Goal: Task Accomplishment & Management: Use online tool/utility

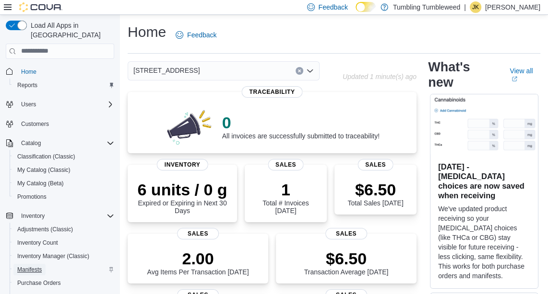
click at [28, 266] on span "Manifests" at bounding box center [29, 270] width 24 height 8
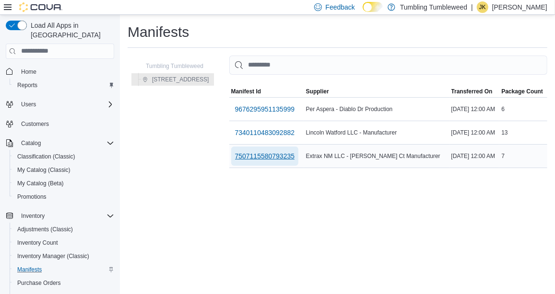
click at [269, 157] on span "7507115580793235" at bounding box center [265, 157] width 60 height 10
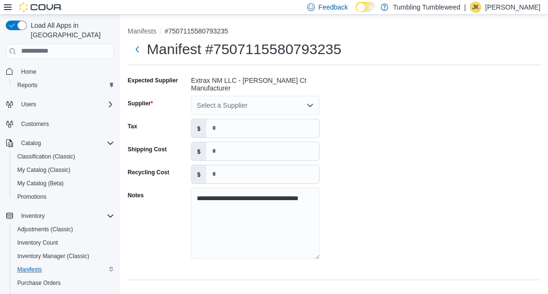
click at [313, 102] on icon "Open list of options" at bounding box center [310, 106] width 8 height 8
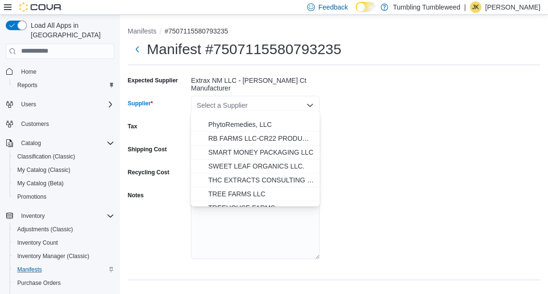
scroll to position [571, 0]
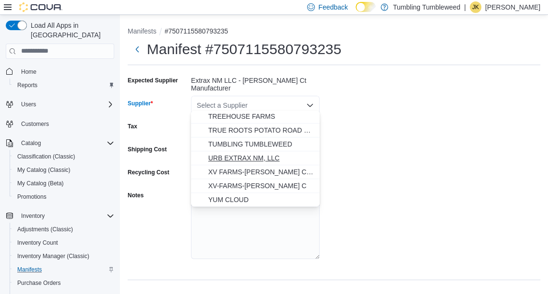
click at [258, 156] on span "URB EXTRAX NM, LLC" at bounding box center [261, 158] width 106 height 10
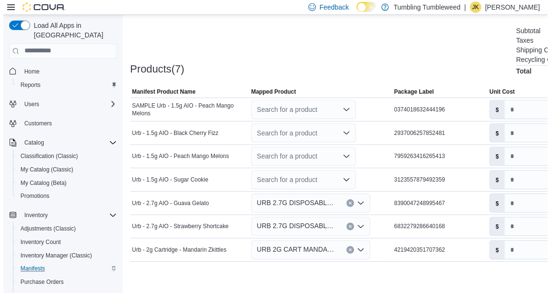
scroll to position [269, 0]
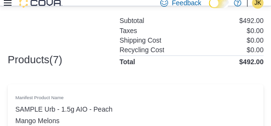
click at [172, 17] on div "Subtotal $492.00" at bounding box center [191, 21] width 144 height 8
click at [148, 36] on h6 "Shipping Cost" at bounding box center [140, 40] width 42 height 8
click at [222, 47] on div "Recycling Cost $0.00" at bounding box center [191, 50] width 144 height 8
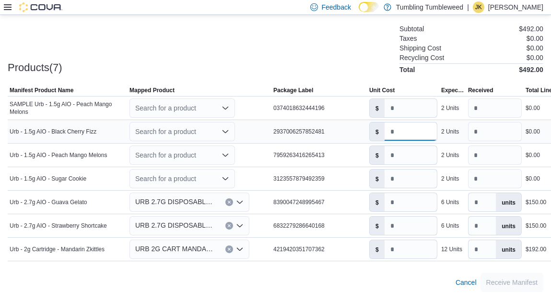
click at [393, 130] on input "*" at bounding box center [411, 131] width 52 height 18
click at [389, 131] on input "*" at bounding box center [411, 131] width 52 height 18
type input "**"
click at [405, 150] on input "*" at bounding box center [411, 155] width 52 height 18
type input "**"
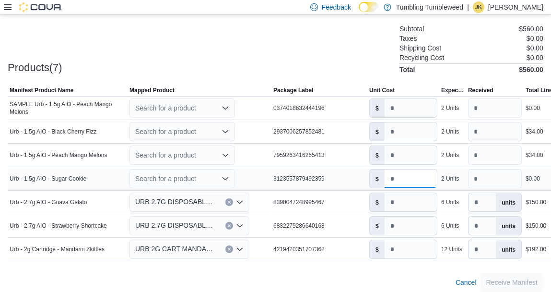
drag, startPoint x: 396, startPoint y: 174, endPoint x: 384, endPoint y: 176, distance: 12.6
click at [385, 176] on input "*" at bounding box center [411, 178] width 52 height 18
type input "**"
click at [403, 198] on input "**" at bounding box center [411, 202] width 52 height 18
click at [402, 226] on input "**" at bounding box center [411, 225] width 52 height 18
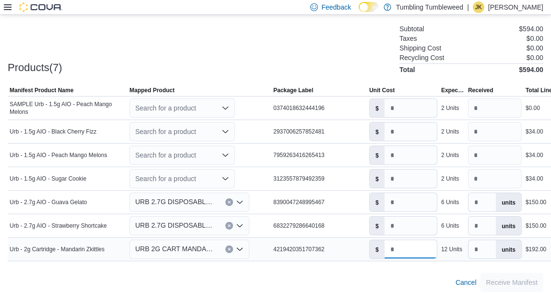
click at [405, 246] on input "**" at bounding box center [411, 249] width 52 height 18
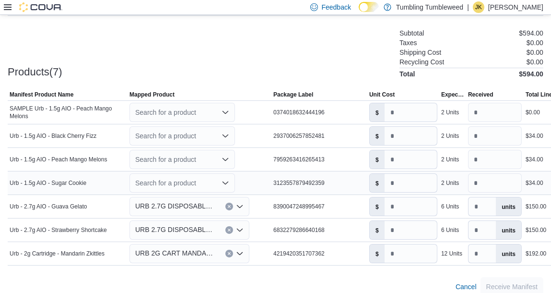
scroll to position [271, 0]
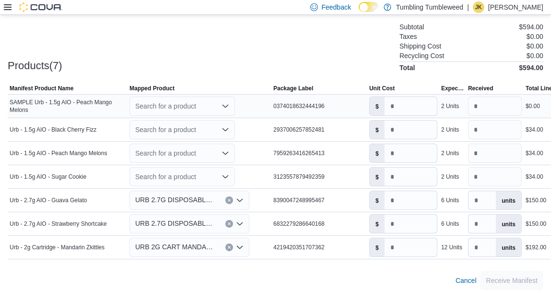
click at [176, 96] on div "Search for a product" at bounding box center [182, 105] width 106 height 19
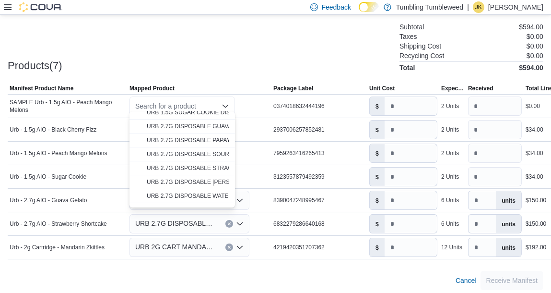
scroll to position [17, 0]
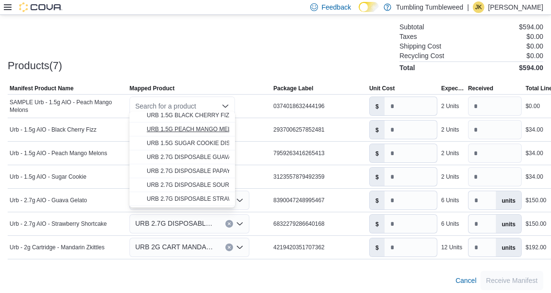
click at [192, 126] on span "URB 1.5G PEACH MANGO MELONS DISPOSABLE" at bounding box center [214, 129] width 135 height 7
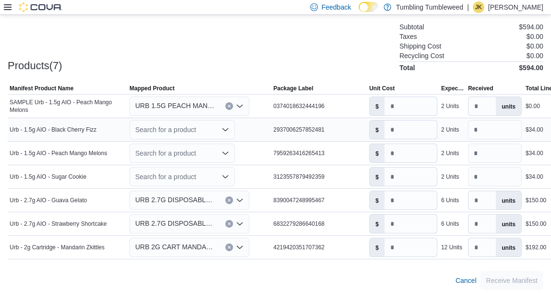
click at [190, 123] on div "Search for a product" at bounding box center [182, 129] width 106 height 19
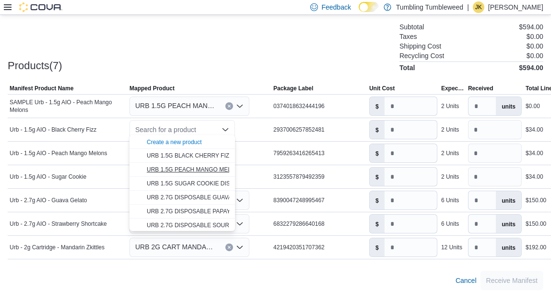
click at [192, 168] on span "URB 1.5G PEACH MANGO MELONS DISPOSABLE" at bounding box center [214, 169] width 135 height 7
type input "*"
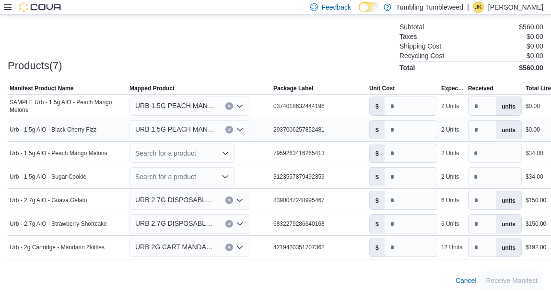
click at [191, 123] on span "URB 1.5G PEACH MANGO MELONS DISPOSABLE" at bounding box center [175, 129] width 81 height 12
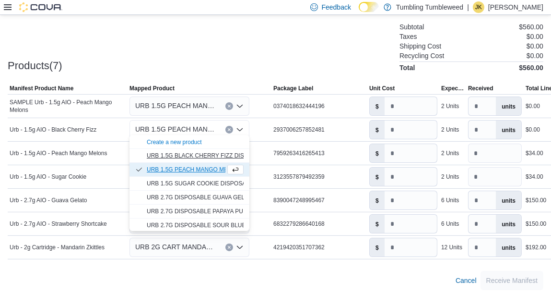
click at [193, 154] on span "URB 1.5G BLACK CHERRY FIZZ DISPOSABLE" at bounding box center [209, 155] width 124 height 7
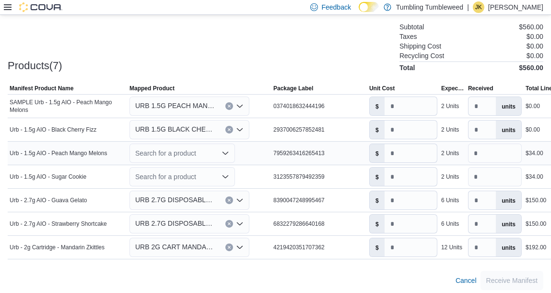
click at [193, 148] on div "Search for a product" at bounding box center [182, 152] width 106 height 19
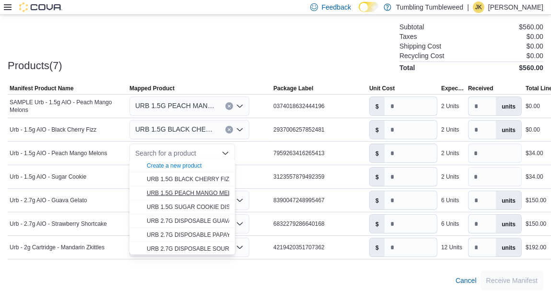
click at [189, 191] on span "URB 1.5G PEACH MANGO MELONS DISPOSABLE" at bounding box center [214, 192] width 135 height 7
type input "*"
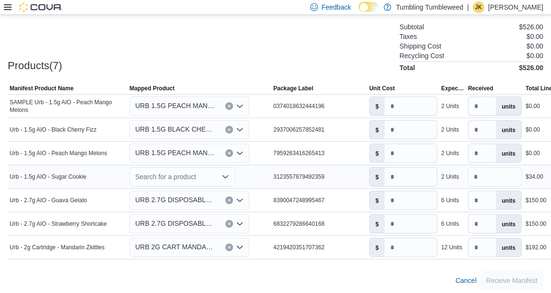
click at [185, 171] on div "Search for a product" at bounding box center [182, 176] width 106 height 19
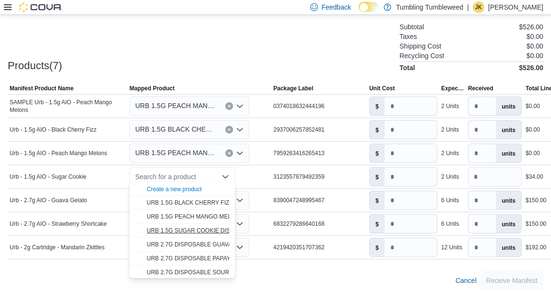
click at [178, 228] on span "URB 1.5G SUGAR COOKIE DISPOSABLE" at bounding box center [202, 230] width 110 height 7
type input "*"
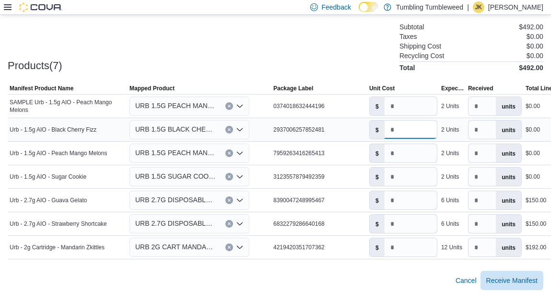
click at [395, 126] on input "*" at bounding box center [411, 129] width 52 height 18
drag, startPoint x: 398, startPoint y: 127, endPoint x: 379, endPoint y: 130, distance: 19.5
click at [383, 129] on div "$ *" at bounding box center [403, 129] width 68 height 19
type input "**"
drag, startPoint x: 398, startPoint y: 150, endPoint x: 364, endPoint y: 149, distance: 33.1
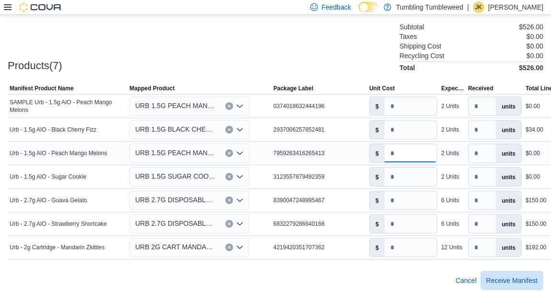
click at [368, 151] on div "$ *" at bounding box center [403, 152] width 72 height 23
type input "**"
drag, startPoint x: 398, startPoint y: 173, endPoint x: 382, endPoint y: 179, distance: 17.3
click at [387, 177] on input "*" at bounding box center [411, 176] width 52 height 18
type input "**"
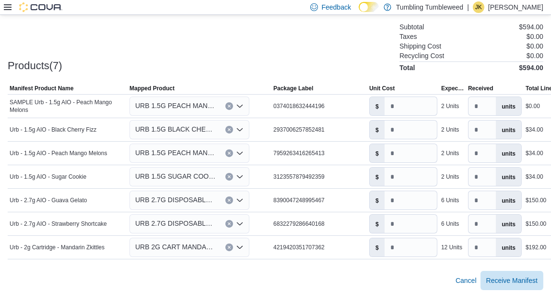
click at [374, 264] on div at bounding box center [276, 265] width 536 height 12
click at [523, 275] on span "Receive Manifest" at bounding box center [511, 280] width 51 height 10
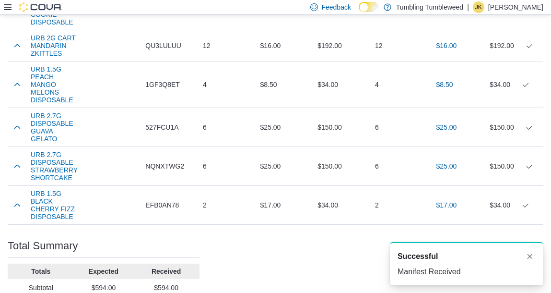
scroll to position [384, 0]
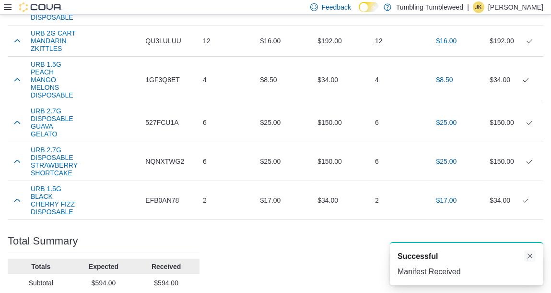
click at [529, 257] on button "Dismiss toast" at bounding box center [530, 256] width 12 height 12
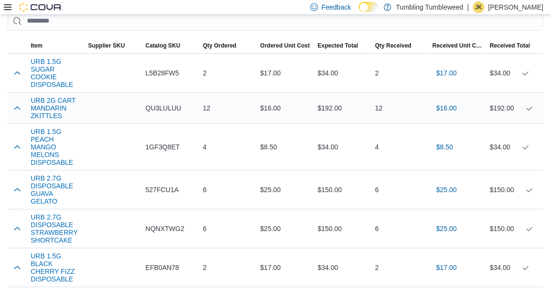
scroll to position [299, 0]
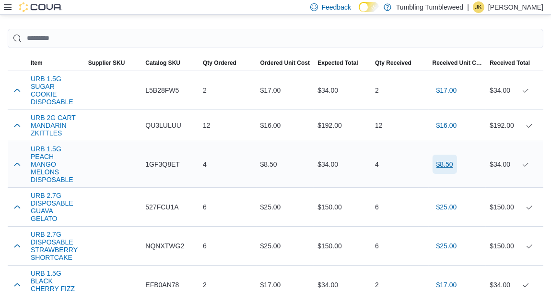
click at [447, 161] on span "$8.50" at bounding box center [444, 164] width 17 height 10
click at [423, 162] on div "4" at bounding box center [400, 163] width 58 height 19
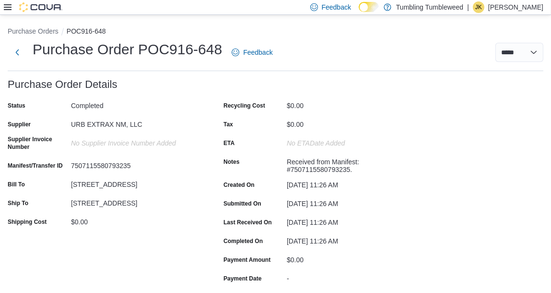
scroll to position [0, 0]
click at [36, 30] on button "Purchase Orders" at bounding box center [33, 31] width 51 height 8
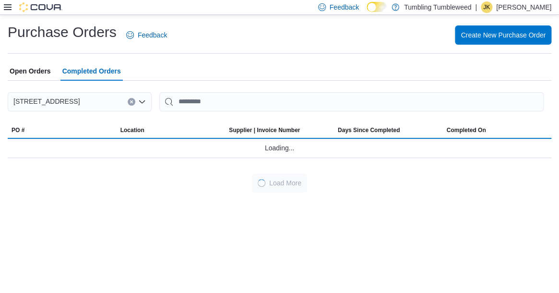
click at [236, 39] on div "Create New Purchase Order" at bounding box center [364, 34] width 373 height 19
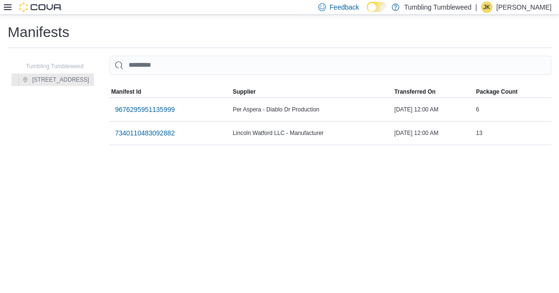
click at [10, 5] on icon at bounding box center [8, 7] width 8 height 6
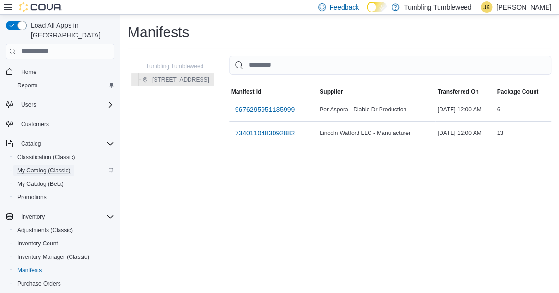
click at [37, 166] on span "My Catalog (Classic)" at bounding box center [43, 170] width 53 height 8
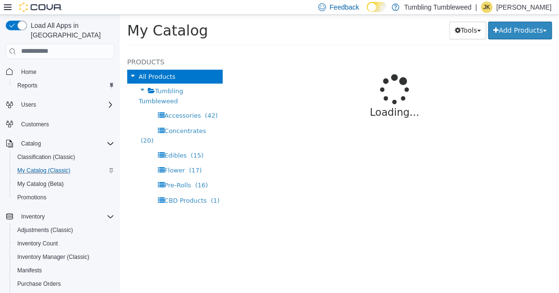
select select "**********"
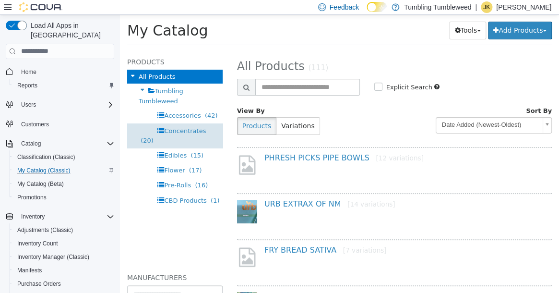
click at [174, 131] on span "Concentrates" at bounding box center [185, 130] width 42 height 7
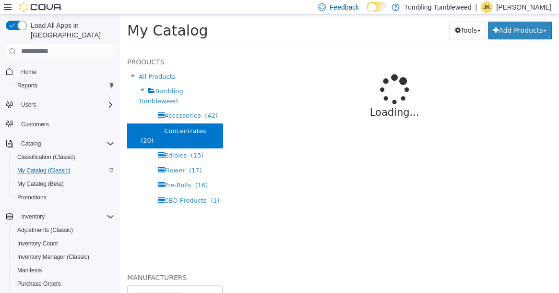
select select "**********"
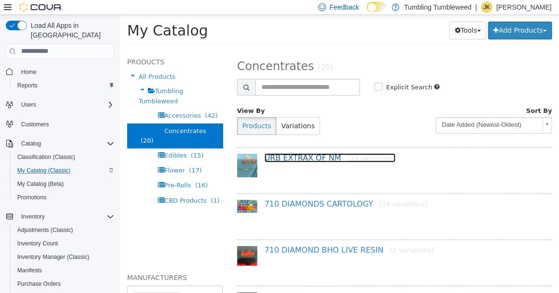
click at [295, 154] on link "URB EXTRAX OF NM [14 variations]" at bounding box center [329, 156] width 131 height 9
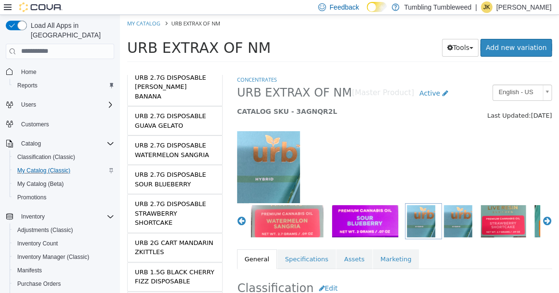
scroll to position [338, 0]
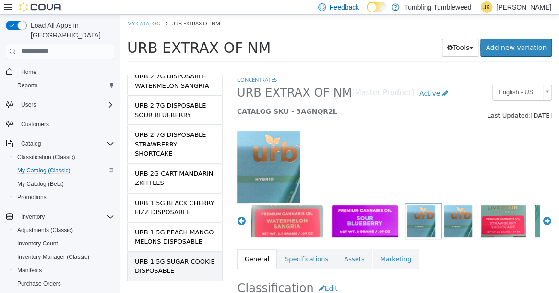
click at [196, 256] on div "URB 1.5G SUGAR COOKIE DISPOSABLE" at bounding box center [175, 265] width 80 height 19
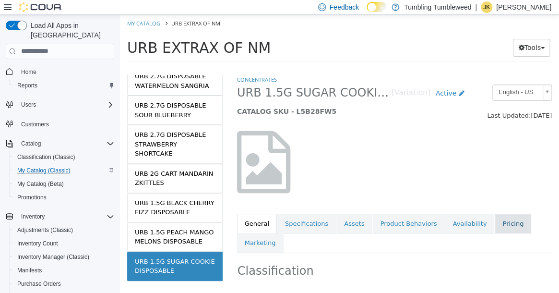
click at [494, 223] on link "Pricing" at bounding box center [512, 223] width 36 height 20
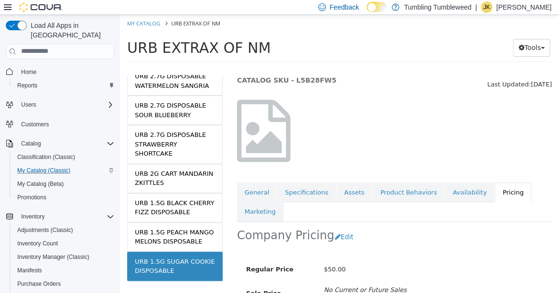
scroll to position [116, 0]
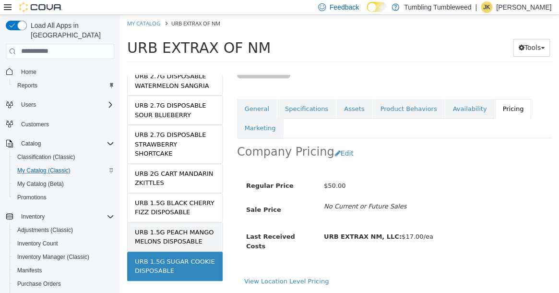
click at [168, 227] on div "URB 1.5G PEACH MANGO MELONS DISPOSABLE" at bounding box center [175, 236] width 80 height 19
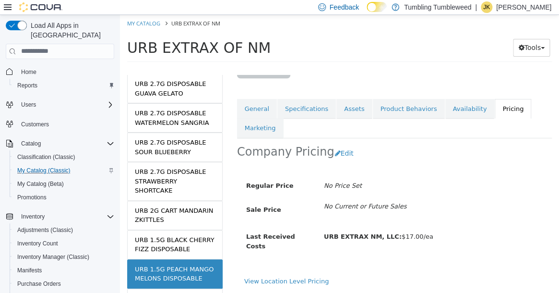
scroll to position [290, 0]
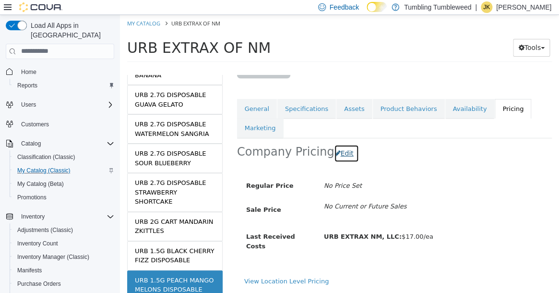
click at [335, 146] on button "Edit" at bounding box center [346, 153] width 24 height 18
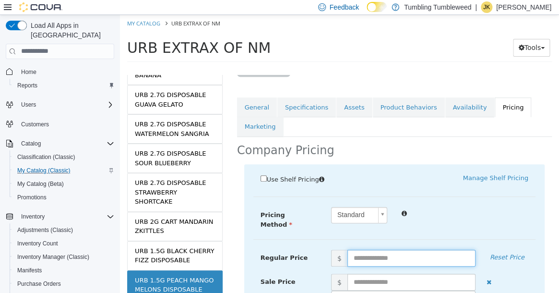
click at [373, 251] on input "text" at bounding box center [411, 257] width 128 height 17
type input "*"
click at [373, 160] on div "Concentrates URB 1.5G PEACH MANGO MELONS DISPOSABLE [Variation] Active CATALOG …" at bounding box center [394, 183] width 329 height 218
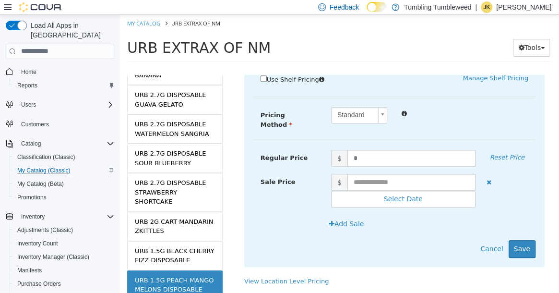
scroll to position [217, 0]
click at [520, 244] on button "Save" at bounding box center [521, 248] width 27 height 18
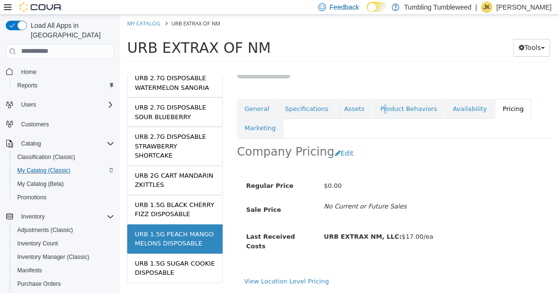
scroll to position [338, 0]
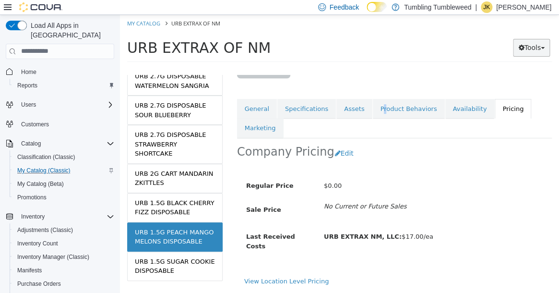
click at [542, 45] on button "Tools" at bounding box center [531, 47] width 37 height 18
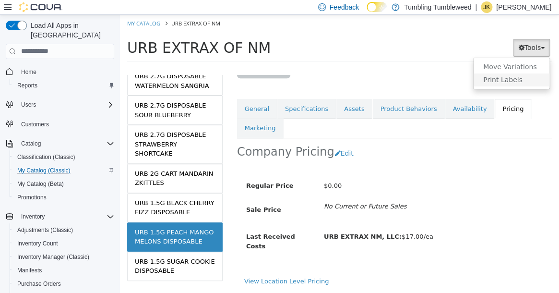
click at [512, 80] on link "Print Labels" at bounding box center [511, 79] width 76 height 13
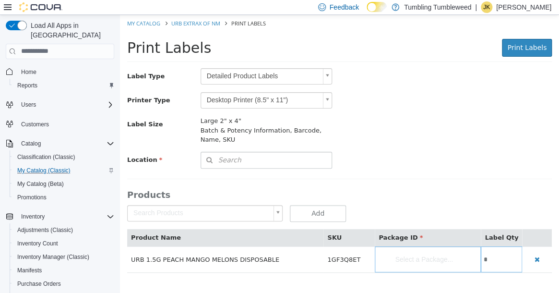
click at [328, 79] on body "Saving Bulk Changes... × Saved changes My Catalog URB EXTRAX OF NM Print Labels…" at bounding box center [339, 148] width 439 height 268
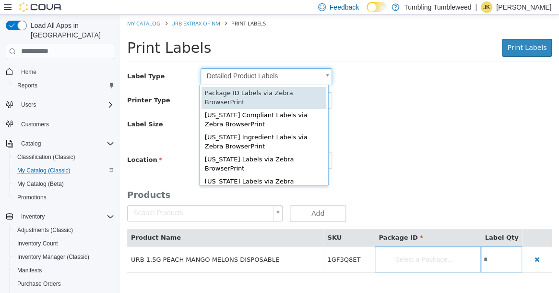
type input "*"
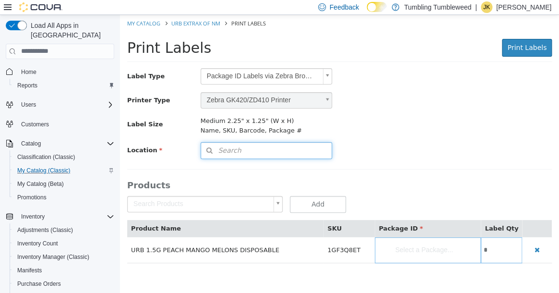
click at [310, 148] on button "Search" at bounding box center [266, 149] width 132 height 17
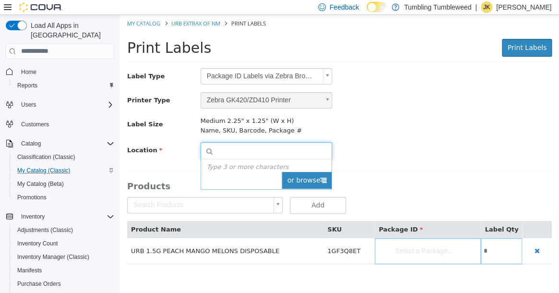
click at [310, 172] on span "or browse" at bounding box center [306, 179] width 50 height 17
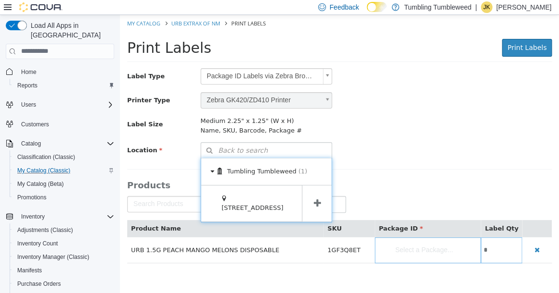
click at [314, 198] on icon at bounding box center [316, 202] width 7 height 9
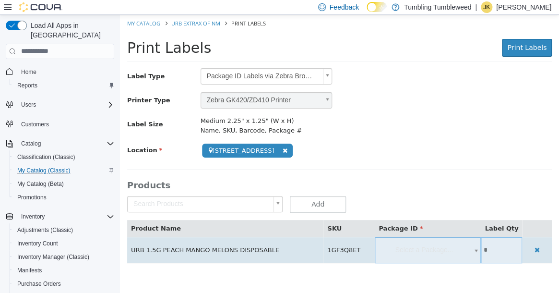
click at [410, 246] on body "**********" at bounding box center [339, 143] width 439 height 258
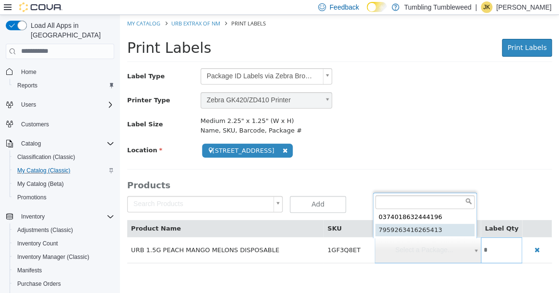
type input "**********"
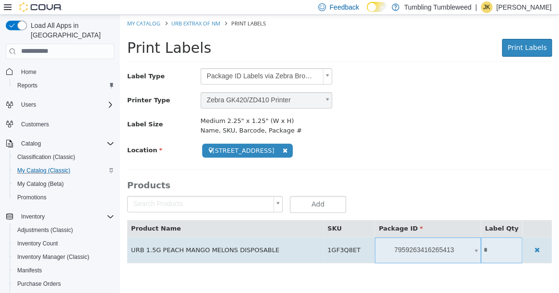
click at [414, 249] on body "**********" at bounding box center [339, 143] width 439 height 258
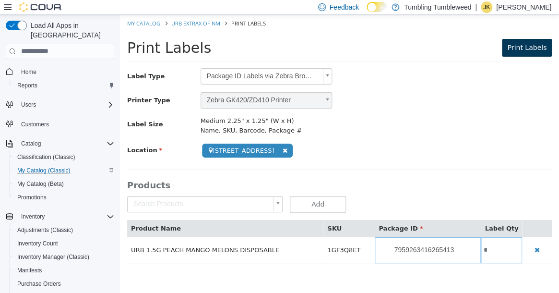
type input "*"
click at [530, 44] on span "Print Labels" at bounding box center [526, 47] width 39 height 8
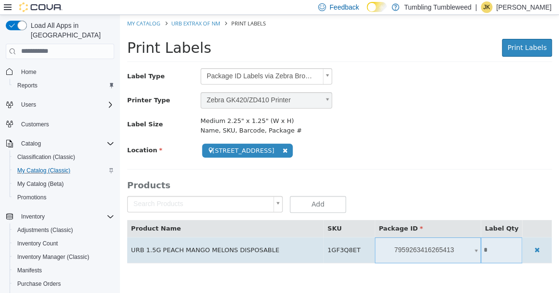
click at [467, 248] on body "**********" at bounding box center [339, 143] width 439 height 258
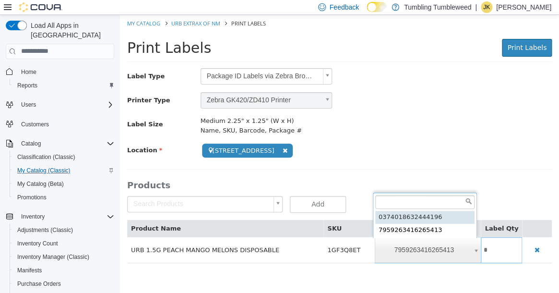
type input "**********"
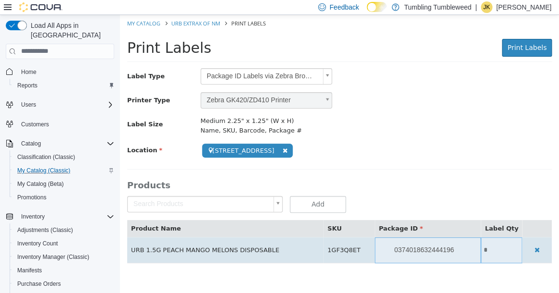
click at [492, 249] on input "*" at bounding box center [501, 249] width 41 height 7
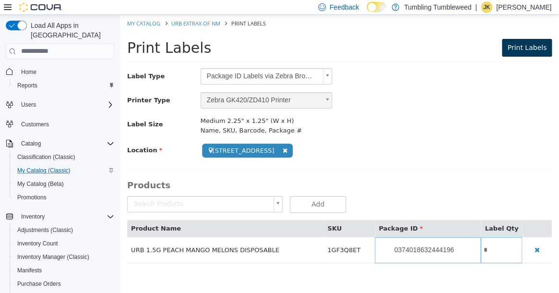
type input "*"
click at [527, 51] on span "Print Labels" at bounding box center [526, 47] width 39 height 8
click at [435, 76] on div "Label Type Package ID Labels via Zebra BrowserPrint *" at bounding box center [339, 76] width 439 height 17
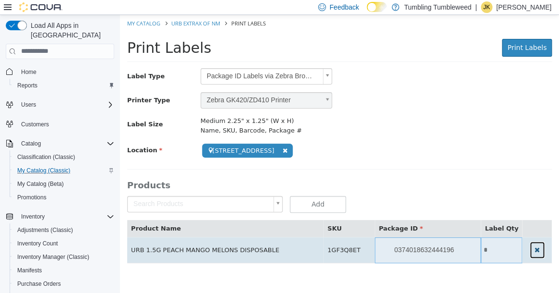
click at [536, 250] on icon "button" at bounding box center [536, 249] width 5 height 7
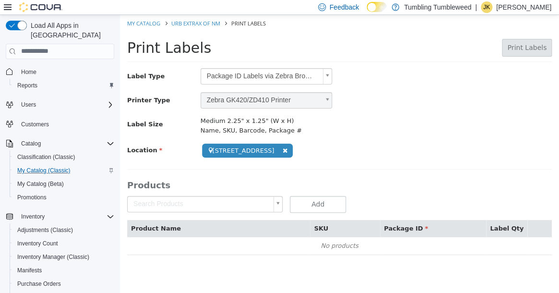
click at [197, 206] on body "**********" at bounding box center [339, 139] width 439 height 250
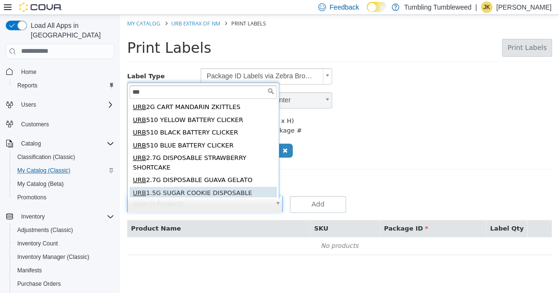
type input "***"
type input "**********"
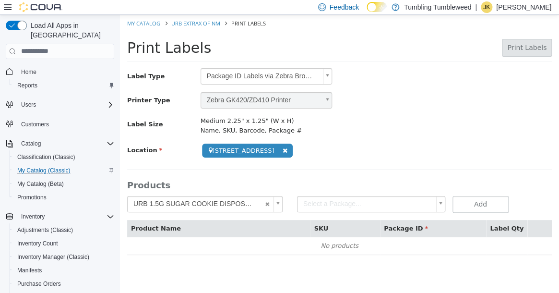
click at [312, 203] on body "**********" at bounding box center [339, 139] width 439 height 250
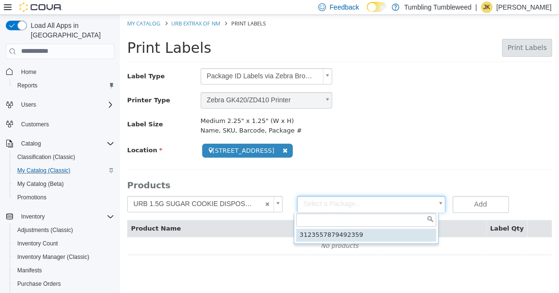
type input "**********"
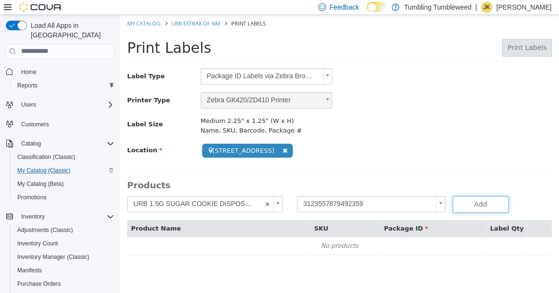
click at [463, 210] on button "Add" at bounding box center [480, 203] width 57 height 17
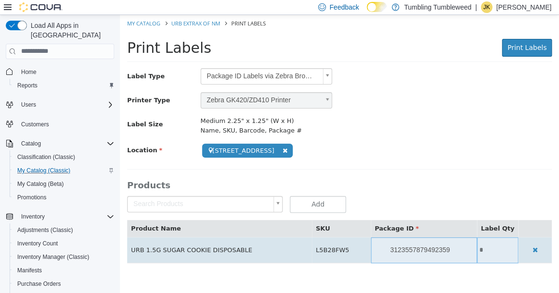
click at [484, 251] on input "*" at bounding box center [497, 249] width 41 height 7
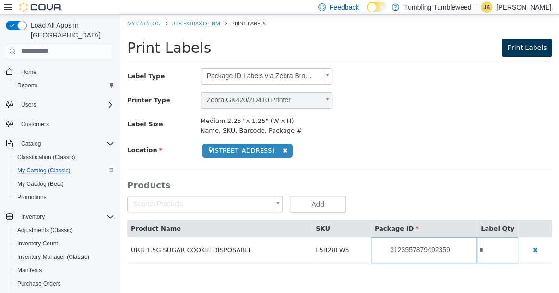
type input "*"
click at [528, 51] on span "Print Labels" at bounding box center [526, 47] width 39 height 8
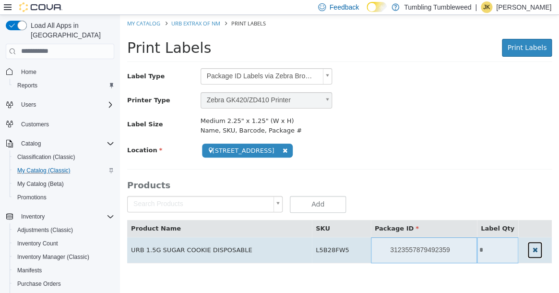
click at [533, 250] on icon "button" at bounding box center [534, 249] width 5 height 7
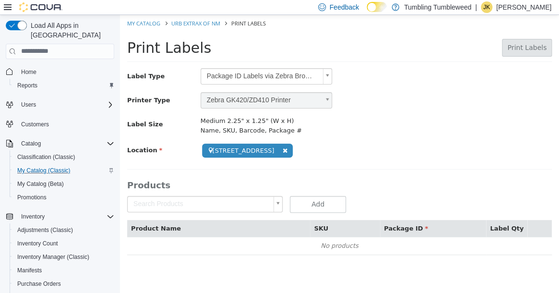
click at [194, 202] on body "**********" at bounding box center [339, 139] width 439 height 250
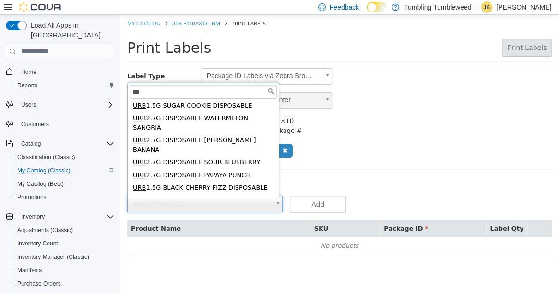
scroll to position [96, 0]
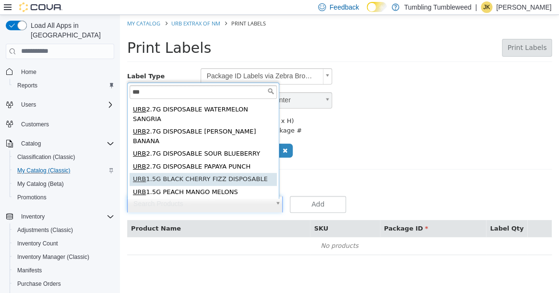
type input "***"
type input "**********"
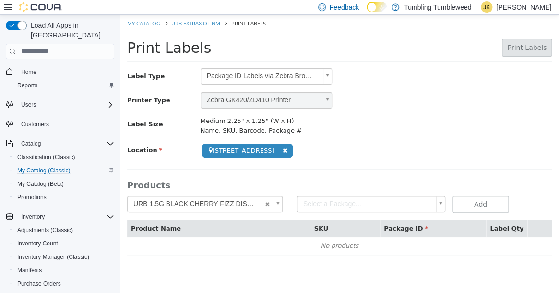
click at [332, 205] on body "**********" at bounding box center [339, 139] width 439 height 250
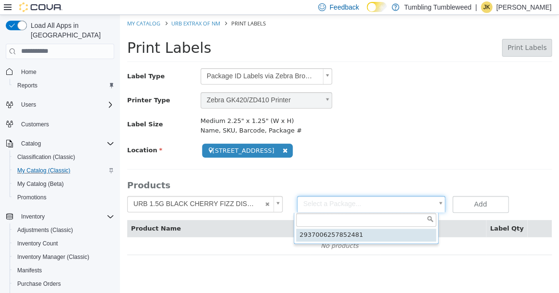
type input "**********"
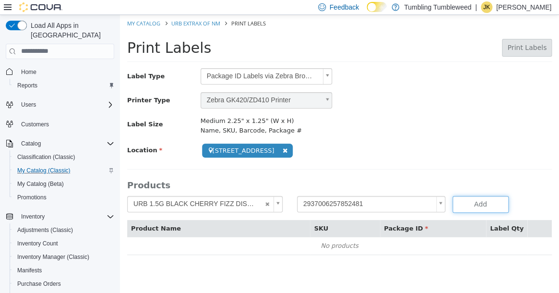
click at [474, 205] on button "Add" at bounding box center [480, 203] width 57 height 17
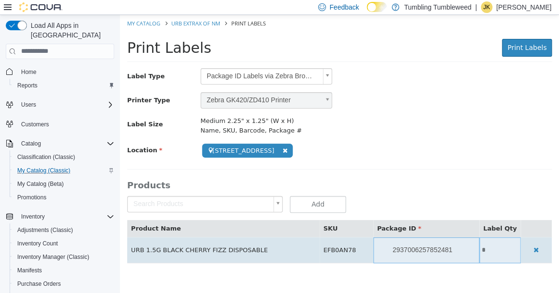
click at [491, 260] on td "*" at bounding box center [499, 249] width 41 height 26
click at [489, 253] on input "*" at bounding box center [499, 249] width 41 height 7
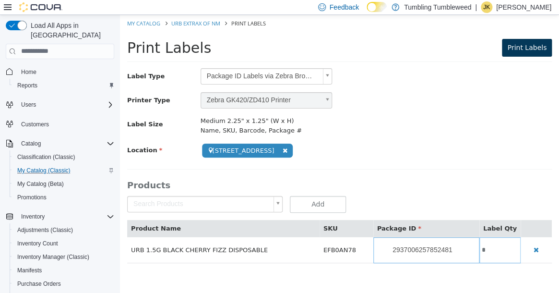
type input "*"
click at [542, 52] on button "Print Labels" at bounding box center [527, 47] width 50 height 18
click at [538, 50] on span "Print Labels" at bounding box center [526, 47] width 39 height 8
click at [521, 48] on span "Print Labels" at bounding box center [526, 47] width 39 height 8
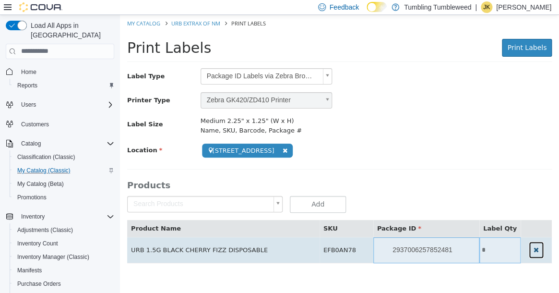
click at [529, 246] on button "button" at bounding box center [536, 249] width 16 height 18
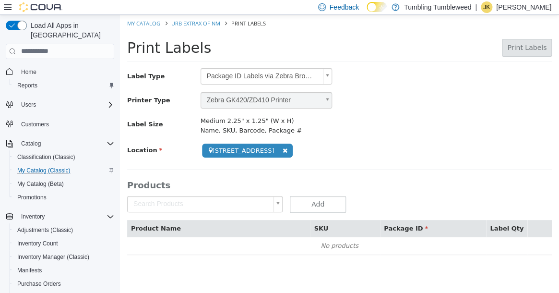
click at [225, 202] on body "**********" at bounding box center [339, 139] width 439 height 250
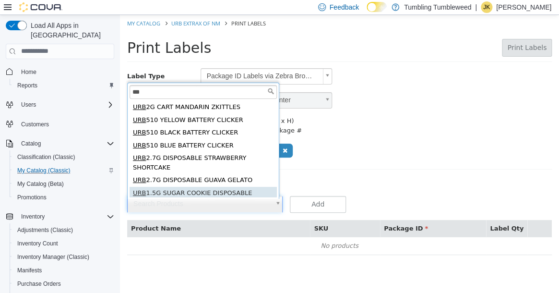
type input "***"
type input "**********"
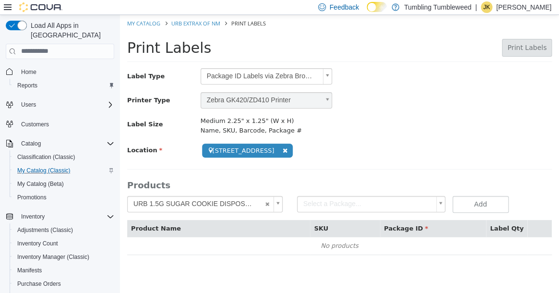
click at [348, 205] on body "**********" at bounding box center [339, 139] width 439 height 250
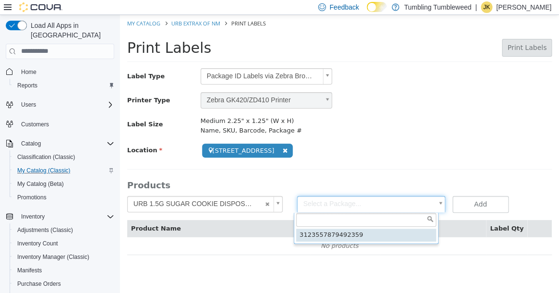
type input "**********"
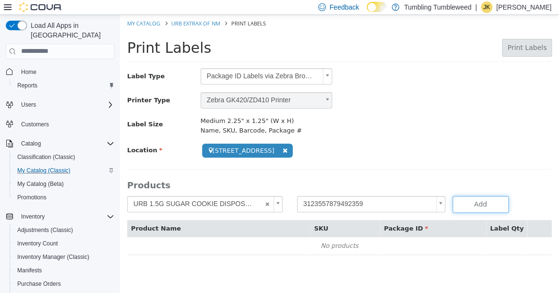
click at [476, 203] on button "Add" at bounding box center [480, 203] width 57 height 17
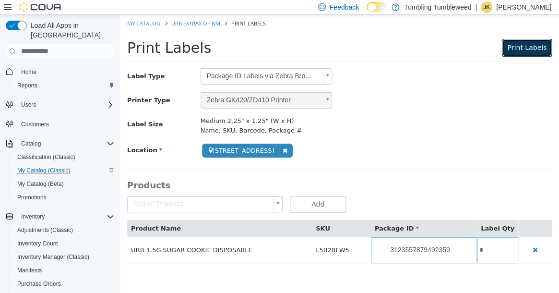
click at [526, 43] on span "Print Labels" at bounding box center [526, 47] width 39 height 8
click at [200, 23] on link "URB EXTRAX OF NM" at bounding box center [195, 22] width 49 height 7
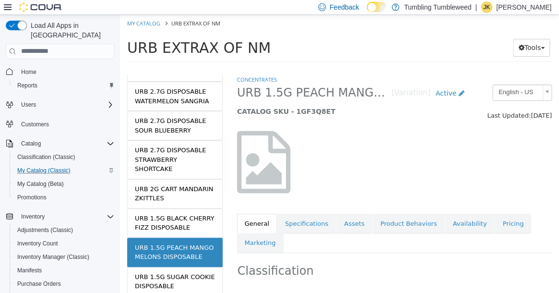
scroll to position [338, 0]
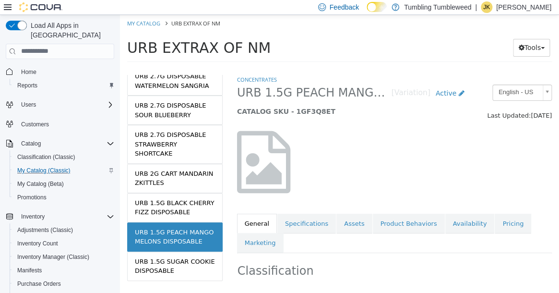
click at [180, 227] on div "URB 1.5G PEACH MANGO MELONS DISPOSABLE" at bounding box center [175, 236] width 80 height 19
click at [494, 222] on link "Pricing" at bounding box center [512, 223] width 36 height 20
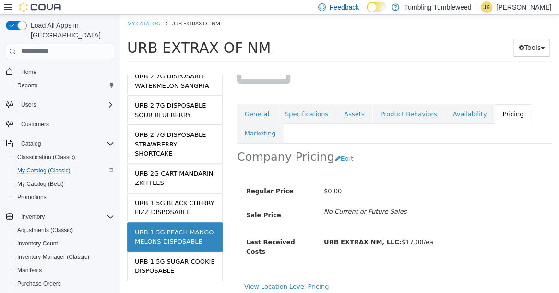
scroll to position [116, 0]
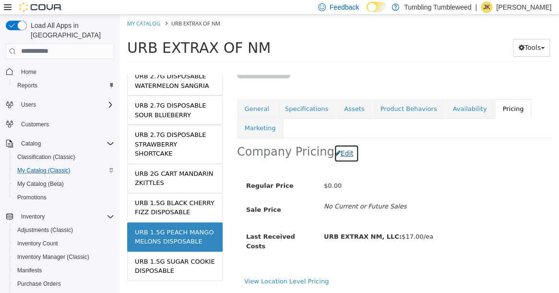
click at [336, 150] on button "Edit" at bounding box center [346, 153] width 24 height 18
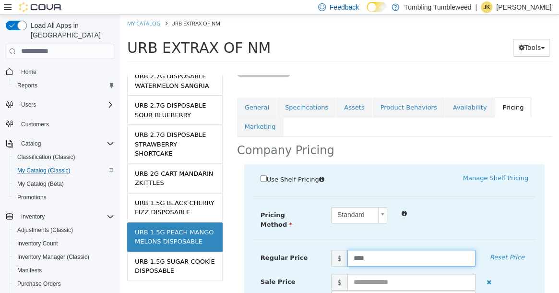
click at [358, 251] on input "****" at bounding box center [411, 257] width 128 height 17
type input "**"
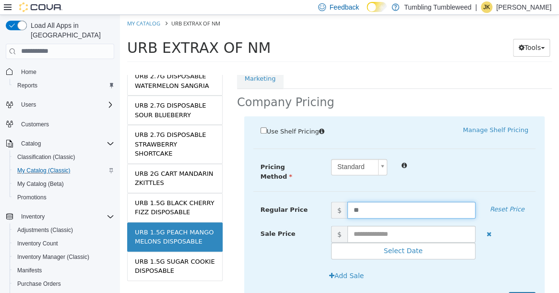
scroll to position [217, 0]
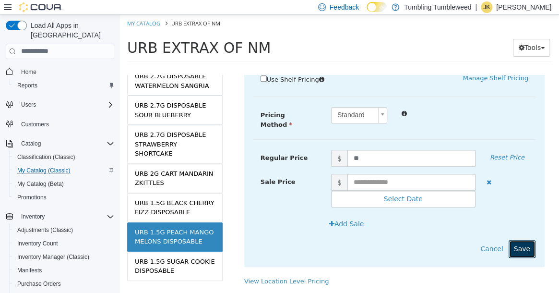
click at [508, 239] on button "Save" at bounding box center [521, 248] width 27 height 18
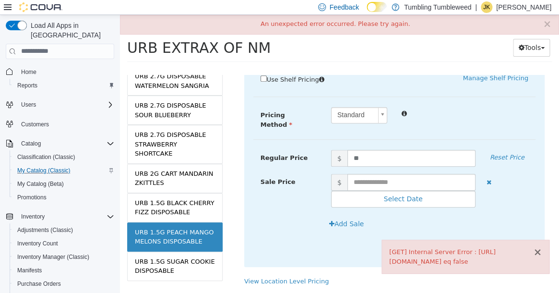
click at [540, 246] on button "×" at bounding box center [537, 251] width 9 height 10
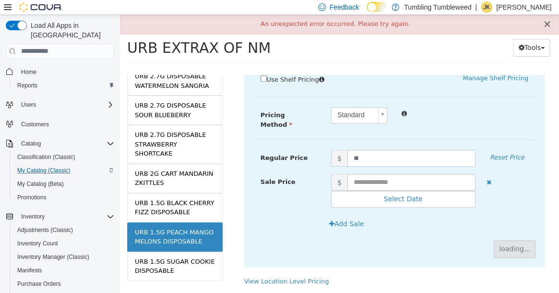
click at [545, 25] on button "×" at bounding box center [546, 24] width 9 height 10
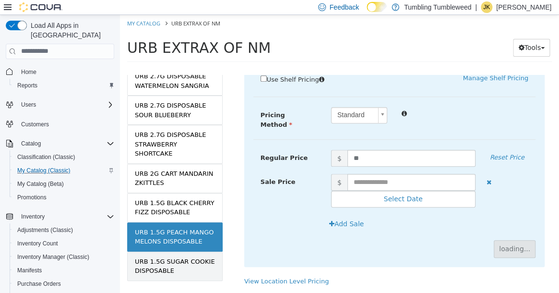
click at [150, 256] on div "URB 1.5G SUGAR COOKIE DISPOSABLE" at bounding box center [175, 265] width 80 height 19
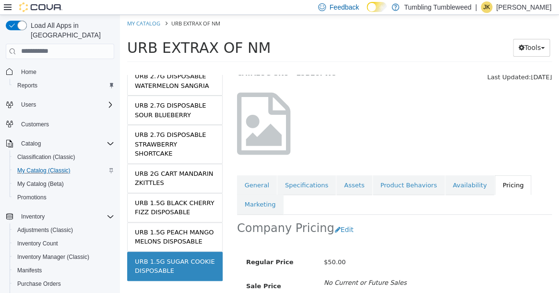
scroll to position [116, 0]
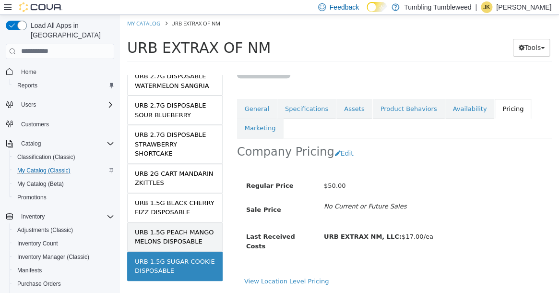
click at [191, 227] on div "URB 1.5G PEACH MANGO MELONS DISPOSABLE" at bounding box center [175, 236] width 80 height 19
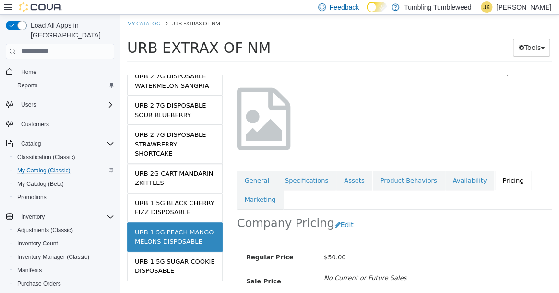
scroll to position [116, 0]
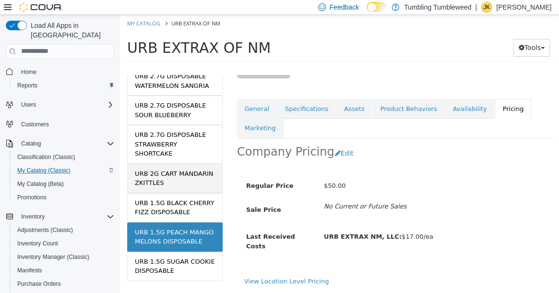
click at [183, 168] on div "URB 2G CART MANDARIN ZKITTLES" at bounding box center [175, 177] width 80 height 19
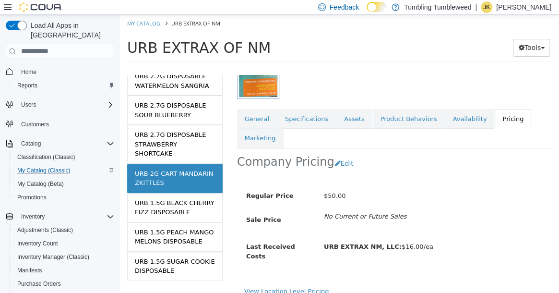
scroll to position [152, 0]
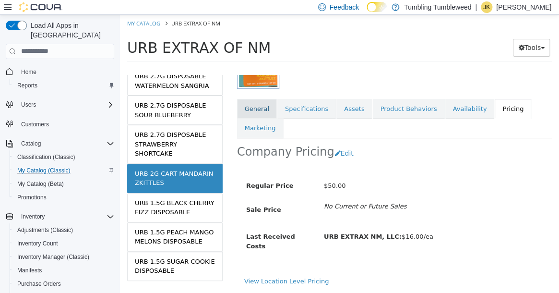
click at [262, 110] on link "General" at bounding box center [257, 108] width 40 height 20
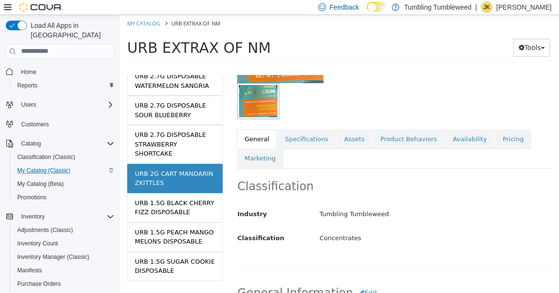
scroll to position [144, 0]
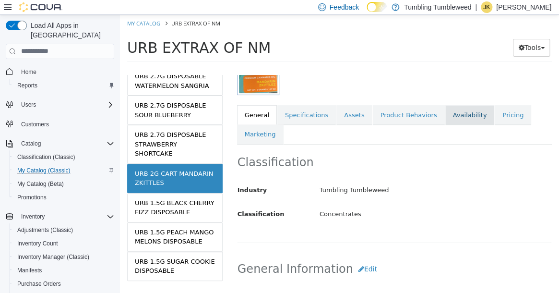
click at [449, 112] on link "Availability" at bounding box center [469, 115] width 49 height 20
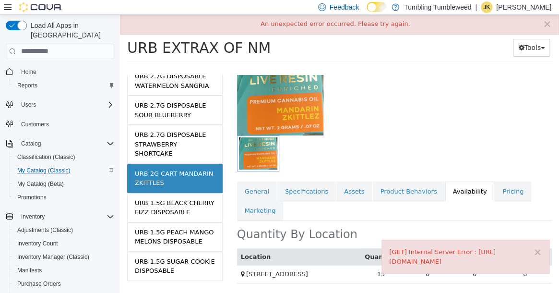
scroll to position [83, 0]
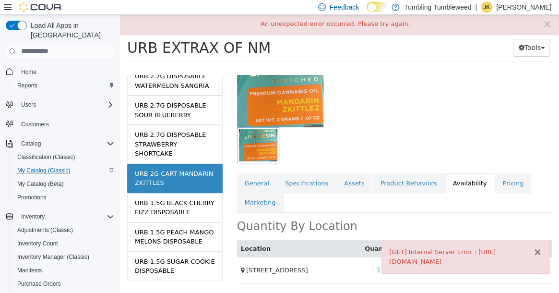
click at [536, 246] on button "×" at bounding box center [537, 251] width 9 height 10
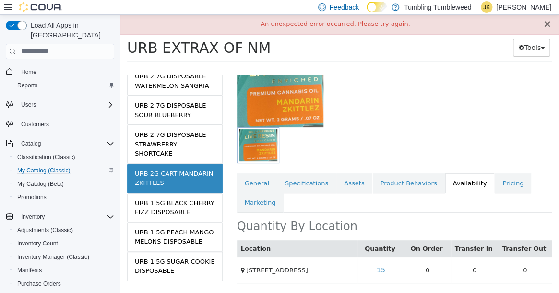
click at [546, 27] on button "×" at bounding box center [546, 24] width 9 height 10
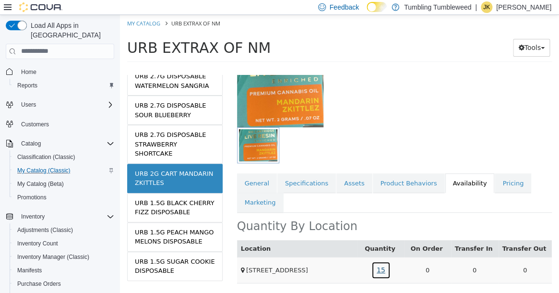
click at [385, 261] on link "15" at bounding box center [380, 269] width 19 height 18
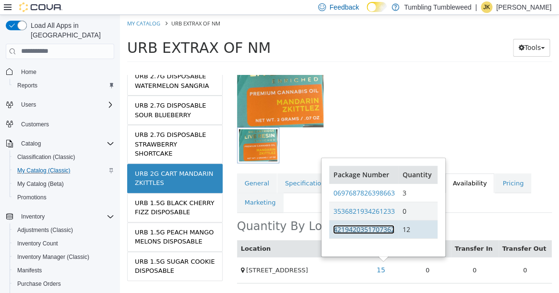
click at [378, 224] on link "4219420351707362" at bounding box center [363, 228] width 61 height 9
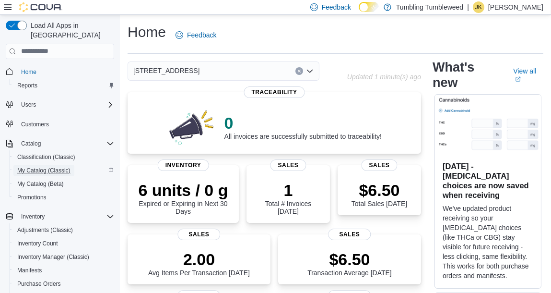
click at [48, 166] on span "My Catalog (Classic)" at bounding box center [43, 170] width 53 height 8
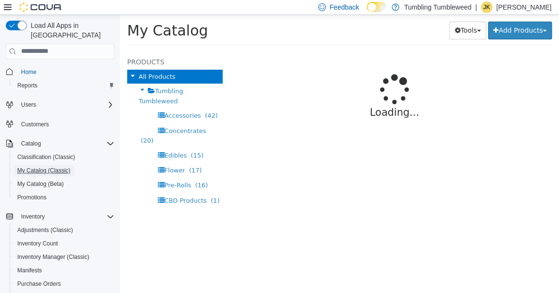
select select "**********"
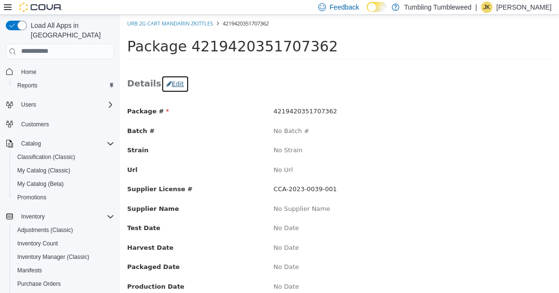
click at [173, 83] on button "Edit" at bounding box center [175, 83] width 28 height 17
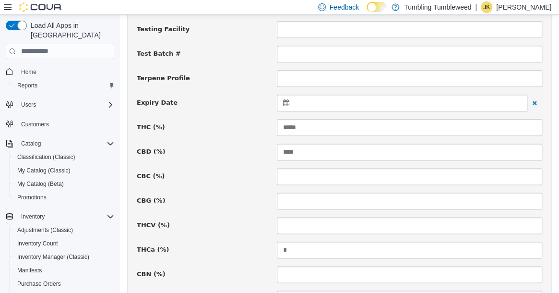
scroll to position [288, 0]
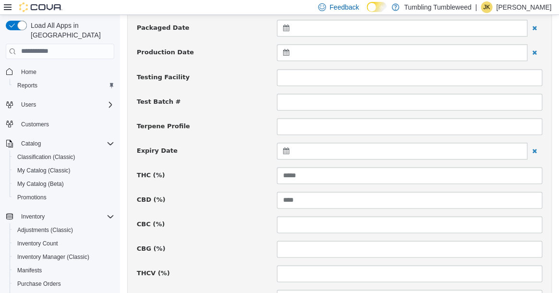
click at [301, 148] on div at bounding box center [402, 150] width 250 height 17
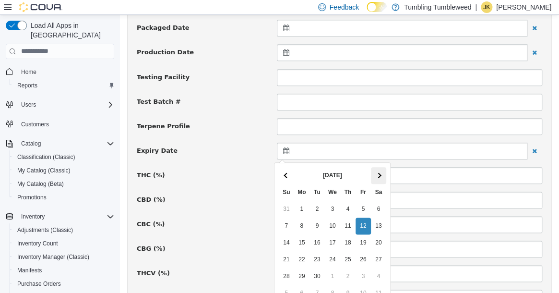
click at [378, 176] on span at bounding box center [377, 174] width 5 height 5
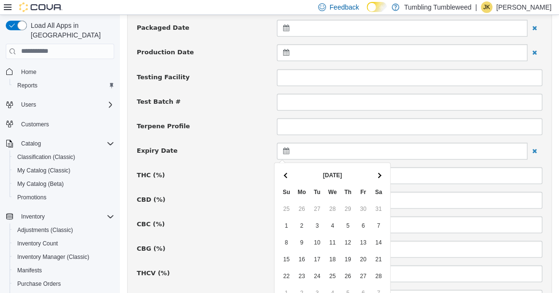
click at [378, 176] on span at bounding box center [377, 174] width 5 height 5
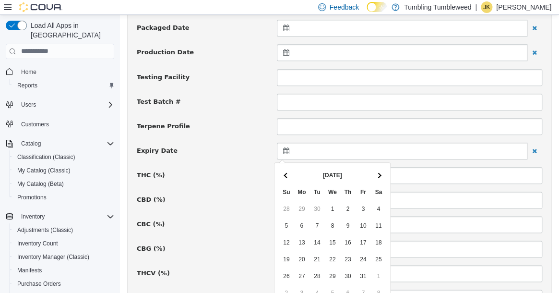
click at [378, 176] on span at bounding box center [377, 174] width 5 height 5
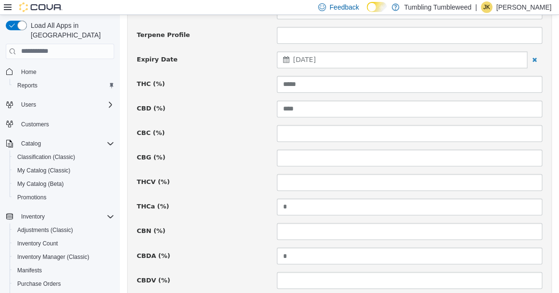
scroll to position [378, 0]
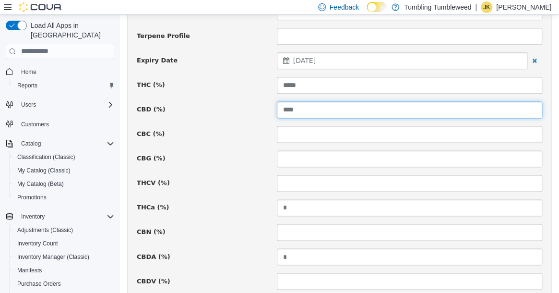
drag, startPoint x: 294, startPoint y: 108, endPoint x: 276, endPoint y: 111, distance: 18.4
click at [277, 111] on input "****" at bounding box center [409, 109] width 265 height 17
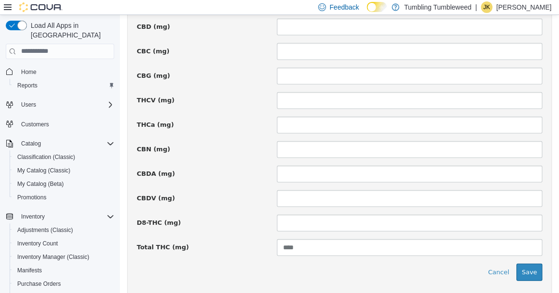
scroll to position [762, 0]
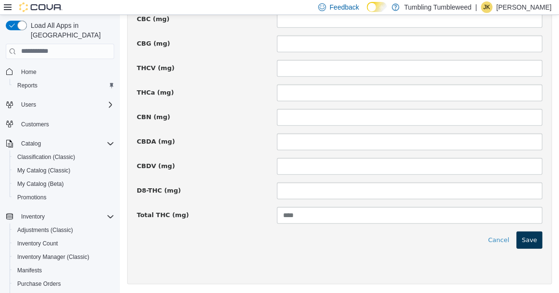
type input "*****"
click at [518, 233] on button "Save" at bounding box center [529, 239] width 26 height 17
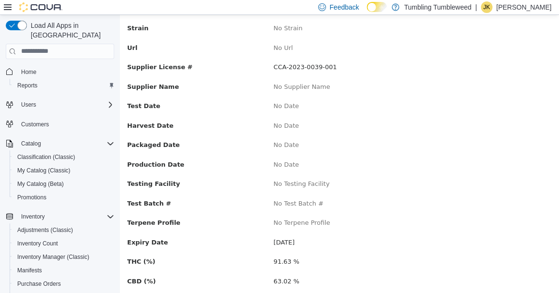
scroll to position [0, 0]
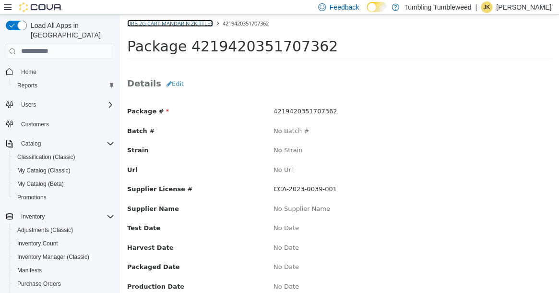
click at [192, 23] on link "URB 2G CART MANDARIN ZKITTLES" at bounding box center [170, 22] width 86 height 7
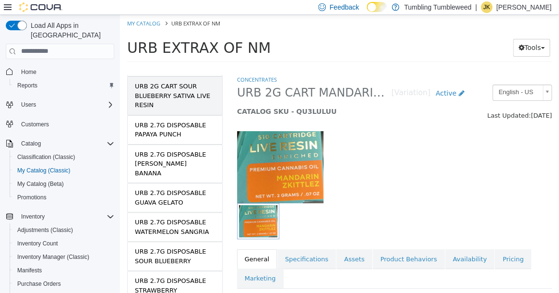
scroll to position [288, 0]
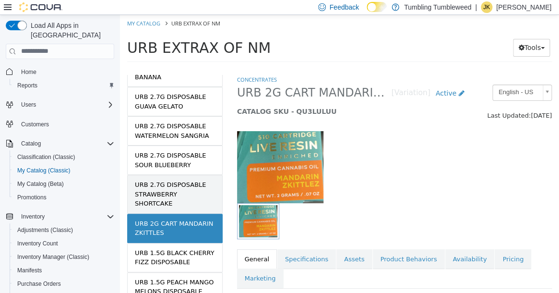
click at [188, 179] on div "URB 2.7G DISPOSABLE STRAWBERRY SHORTCAKE" at bounding box center [175, 193] width 80 height 28
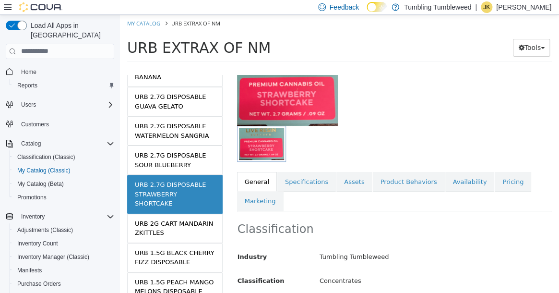
scroll to position [96, 0]
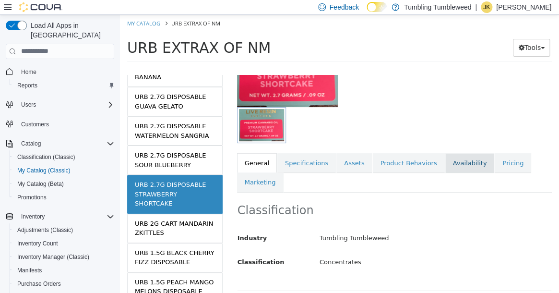
click at [451, 157] on link "Availability" at bounding box center [469, 162] width 49 height 20
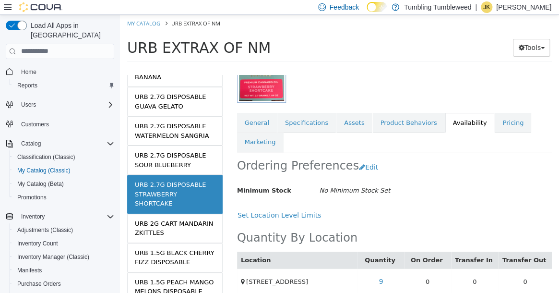
scroll to position [154, 0]
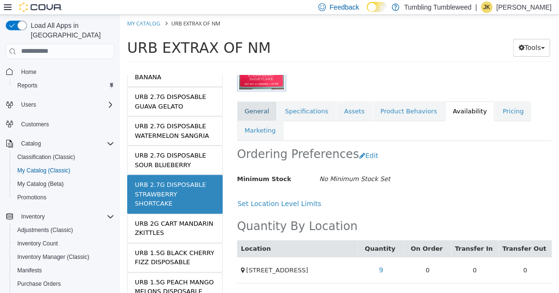
click at [262, 101] on link "General" at bounding box center [257, 111] width 40 height 20
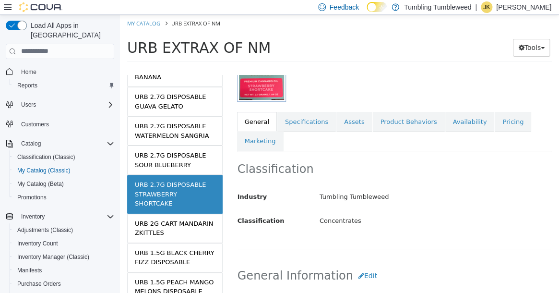
scroll to position [144, 0]
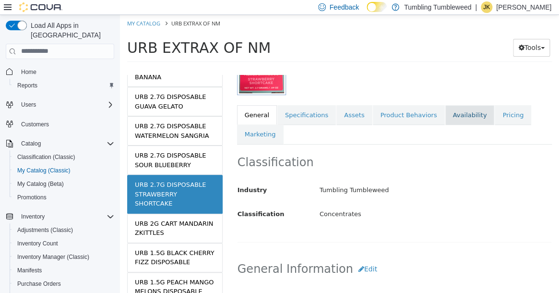
click at [454, 116] on link "Availability" at bounding box center [469, 115] width 49 height 20
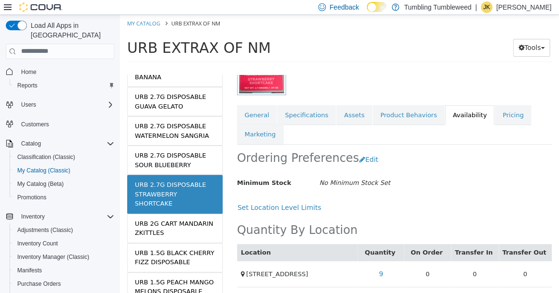
scroll to position [154, 0]
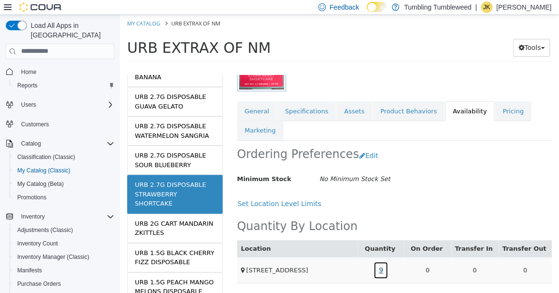
click at [380, 262] on link "9" at bounding box center [380, 269] width 15 height 18
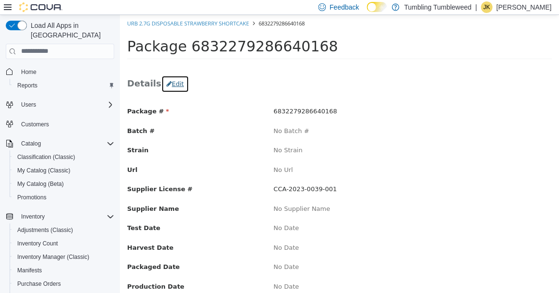
click at [165, 86] on button "Edit" at bounding box center [175, 83] width 28 height 17
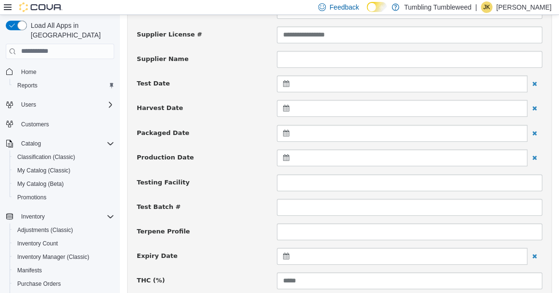
scroll to position [192, 0]
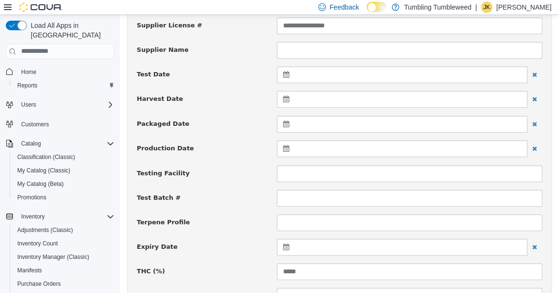
click at [283, 77] on icon at bounding box center [288, 73] width 10 height 7
click at [263, 80] on div "Test Date" at bounding box center [339, 75] width 420 height 18
click at [294, 244] on div at bounding box center [402, 246] width 250 height 17
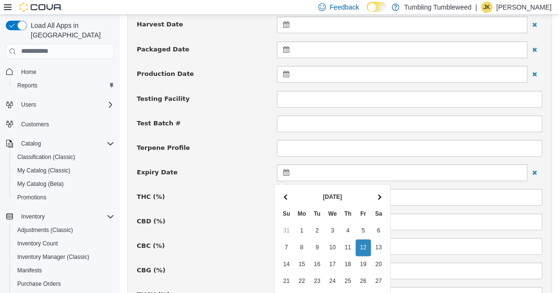
scroll to position [288, 0]
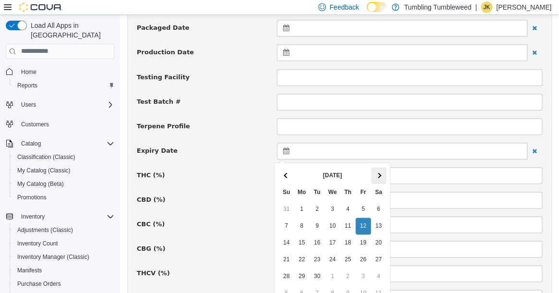
click at [382, 175] on th at bounding box center [378, 174] width 15 height 17
click at [382, 174] on th at bounding box center [378, 174] width 15 height 17
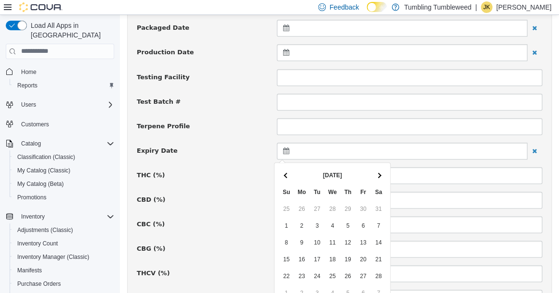
click at [382, 174] on th at bounding box center [378, 174] width 15 height 17
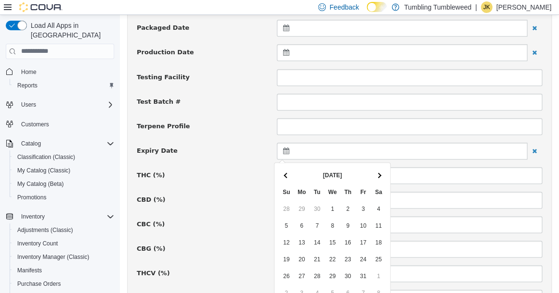
click at [382, 174] on th at bounding box center [378, 174] width 15 height 17
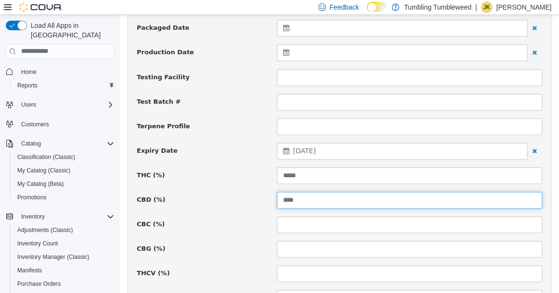
drag, startPoint x: 299, startPoint y: 200, endPoint x: 272, endPoint y: 205, distance: 27.8
click at [272, 205] on div "****" at bounding box center [410, 199] width 280 height 17
type input "*****"
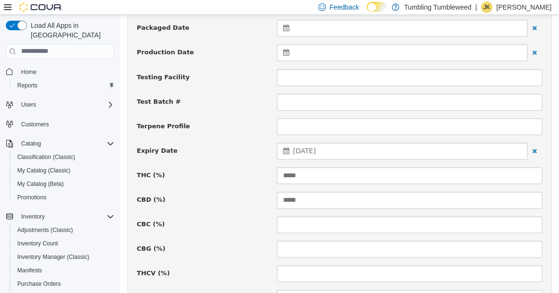
click at [243, 206] on div "CBD (%) *****" at bounding box center [339, 199] width 420 height 17
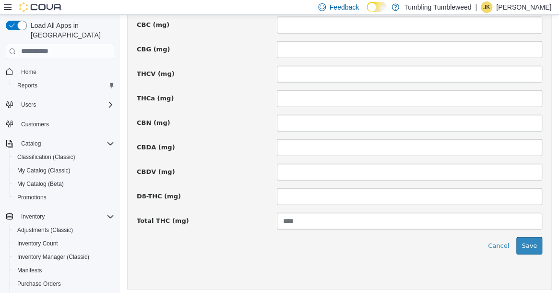
scroll to position [762, 0]
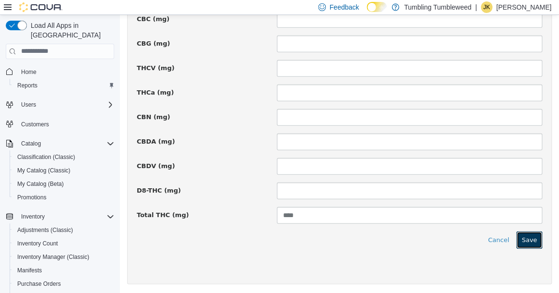
click at [531, 243] on button "Save" at bounding box center [529, 239] width 26 height 17
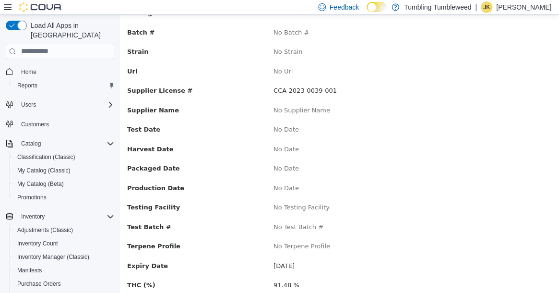
scroll to position [0, 0]
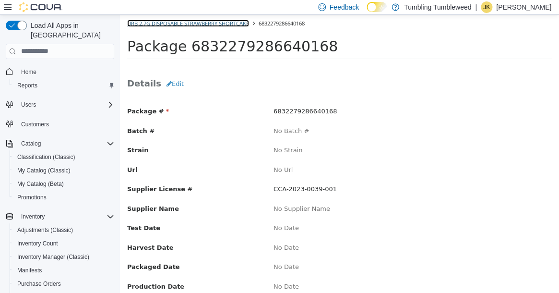
click at [211, 22] on link "URB 2.7G DISPOSABLE STRAWBERRY SHORTCAKE" at bounding box center [188, 22] width 122 height 7
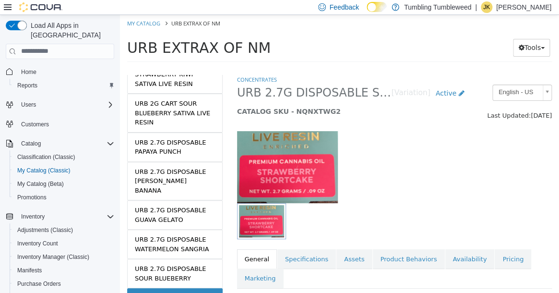
scroll to position [192, 0]
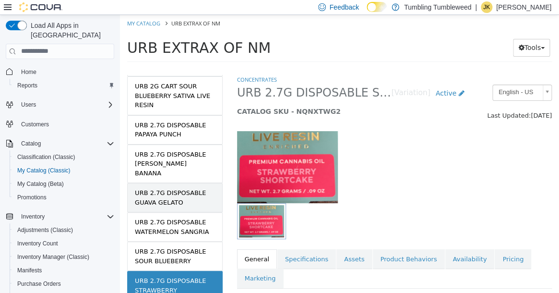
click at [172, 188] on div "URB 2.7G DISPOSABLE GUAVA GELATO" at bounding box center [175, 197] width 80 height 19
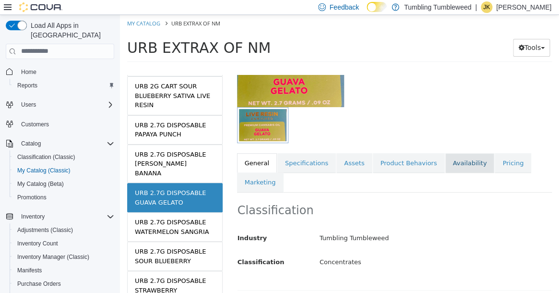
click at [451, 165] on link "Availability" at bounding box center [469, 162] width 49 height 20
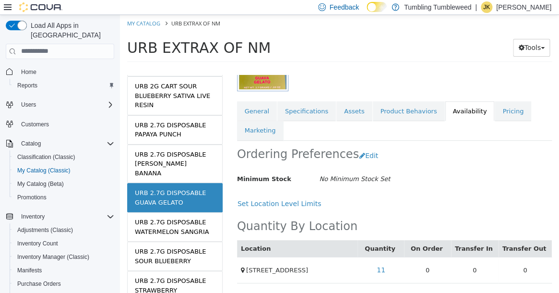
scroll to position [154, 0]
click at [494, 105] on link "Pricing" at bounding box center [512, 111] width 36 height 20
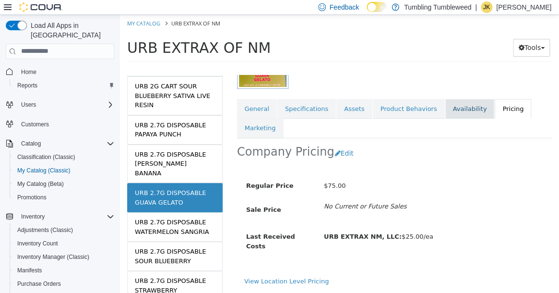
click at [445, 107] on link "Availability" at bounding box center [469, 108] width 49 height 20
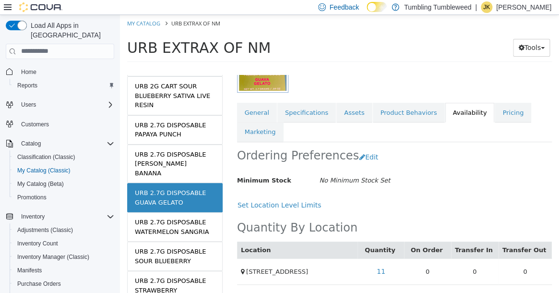
scroll to position [154, 0]
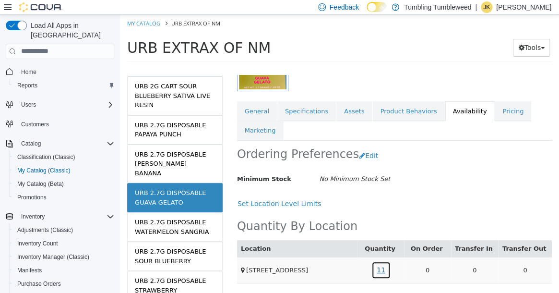
click at [380, 261] on link "11" at bounding box center [380, 269] width 19 height 18
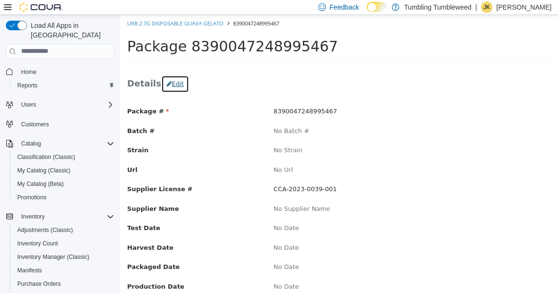
click at [176, 83] on button "Edit" at bounding box center [175, 83] width 28 height 17
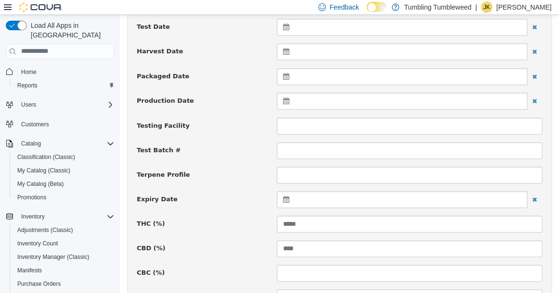
scroll to position [240, 0]
click at [284, 203] on div at bounding box center [402, 198] width 250 height 17
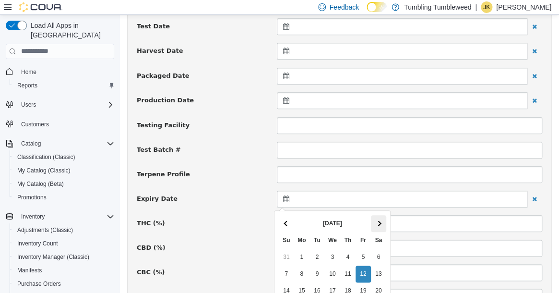
click at [378, 224] on th at bounding box center [378, 222] width 15 height 17
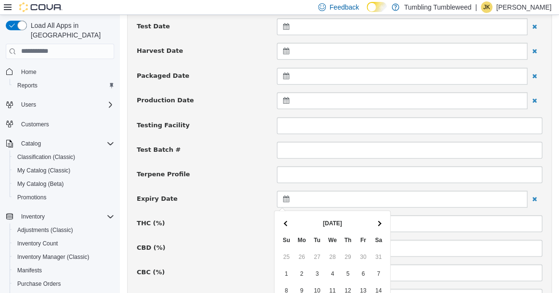
click at [378, 224] on th at bounding box center [378, 222] width 15 height 17
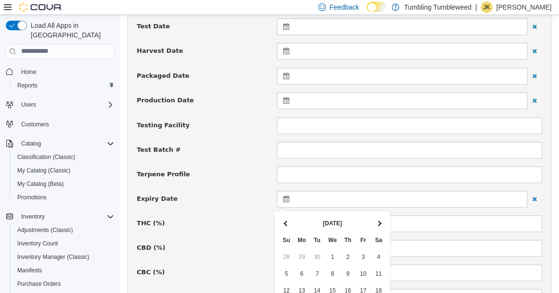
click at [378, 224] on th at bounding box center [378, 222] width 15 height 17
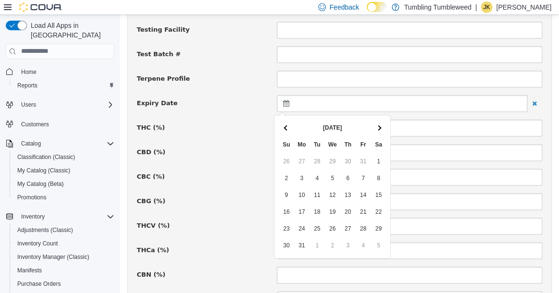
scroll to position [336, 0]
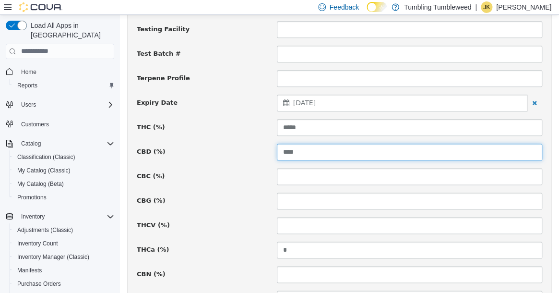
drag, startPoint x: 301, startPoint y: 152, endPoint x: 269, endPoint y: 162, distance: 33.5
click at [270, 162] on div "**********" at bounding box center [339, 230] width 405 height 919
type input "*****"
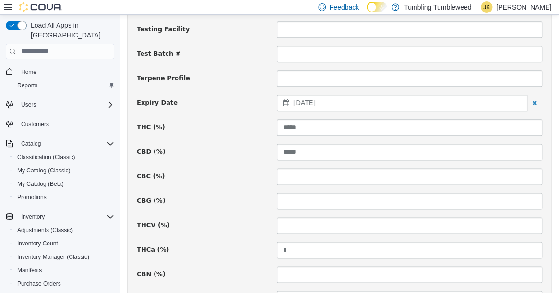
click at [312, 162] on div "**********" at bounding box center [339, 230] width 405 height 919
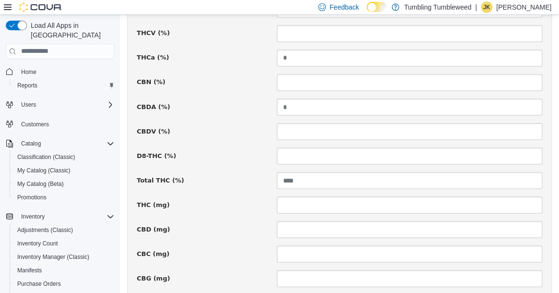
scroll to position [762, 0]
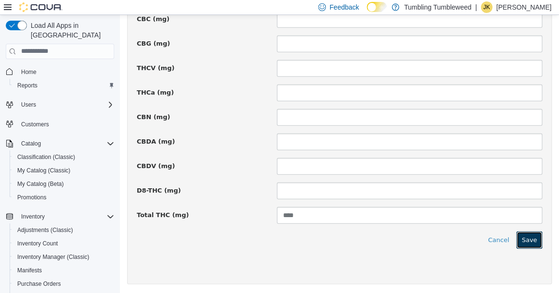
click at [525, 241] on button "Save" at bounding box center [529, 239] width 26 height 17
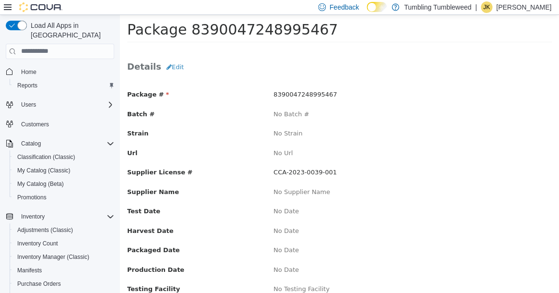
scroll to position [0, 0]
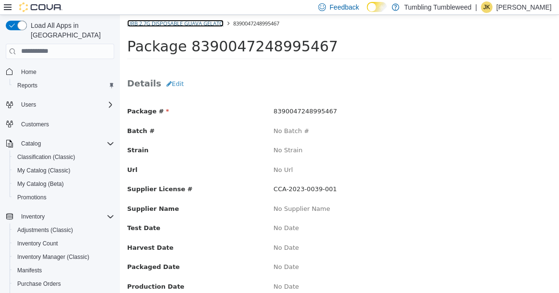
click at [183, 22] on link "URB 2.7G DISPOSABLE GUAVA GELATO" at bounding box center [175, 22] width 96 height 7
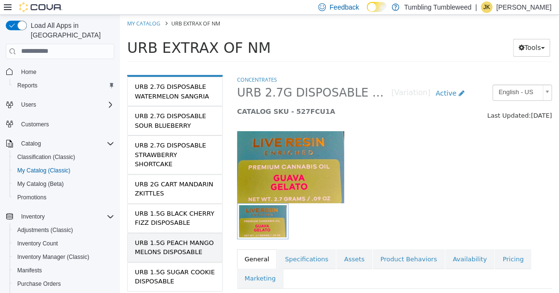
scroll to position [336, 0]
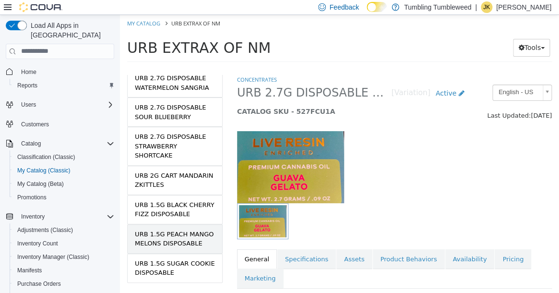
click at [180, 229] on div "URB 1.5G PEACH MANGO MELONS DISPOSABLE" at bounding box center [175, 238] width 80 height 19
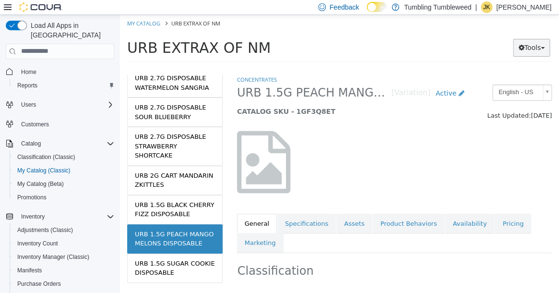
click at [541, 52] on button "Tools" at bounding box center [531, 47] width 37 height 18
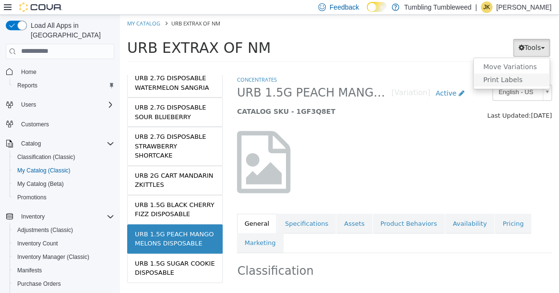
click at [493, 79] on link "Print Labels" at bounding box center [511, 79] width 76 height 13
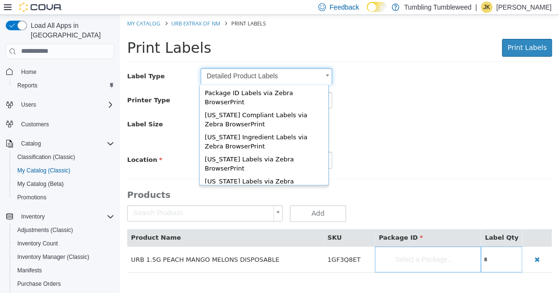
click at [327, 75] on body "Saving Bulk Changes... × My Catalog URB EXTRAX OF NM Print Labels Print Labels …" at bounding box center [339, 148] width 439 height 268
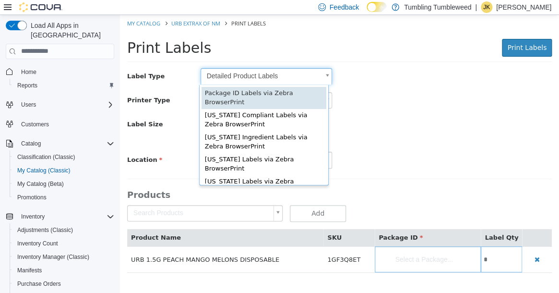
type input "*"
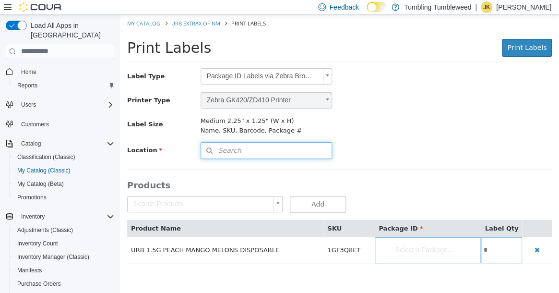
drag, startPoint x: 298, startPoint y: 147, endPoint x: 311, endPoint y: 156, distance: 15.8
click at [298, 147] on button "Search" at bounding box center [266, 149] width 132 height 17
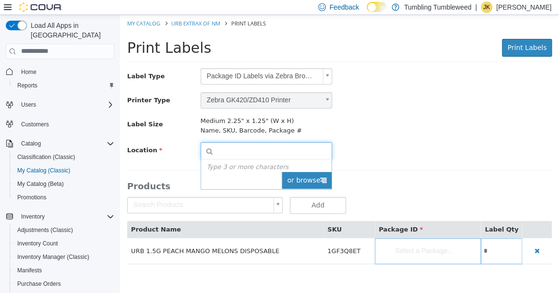
click at [317, 171] on span "or browse" at bounding box center [306, 179] width 50 height 17
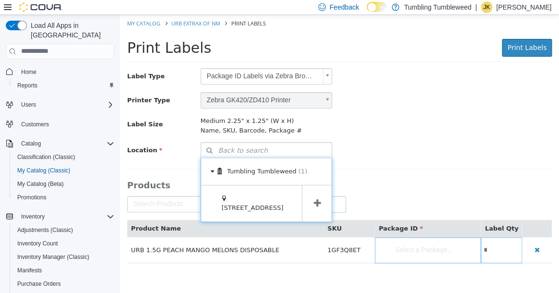
click at [322, 195] on span at bounding box center [317, 203] width 30 height 36
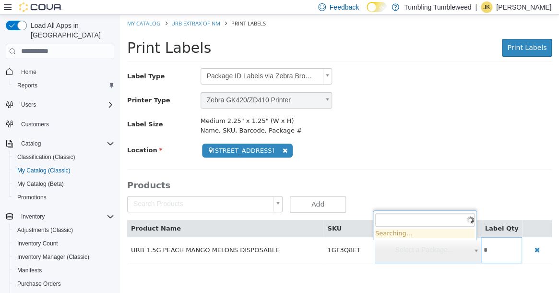
click at [421, 254] on body "**********" at bounding box center [339, 143] width 439 height 258
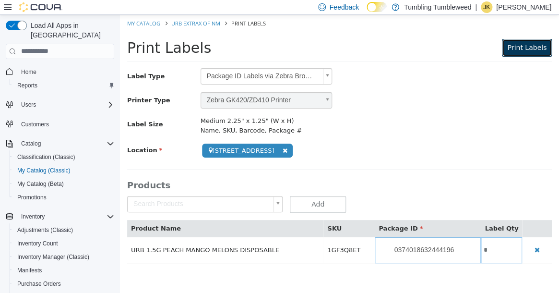
click at [528, 48] on span "Print Labels" at bounding box center [526, 47] width 39 height 8
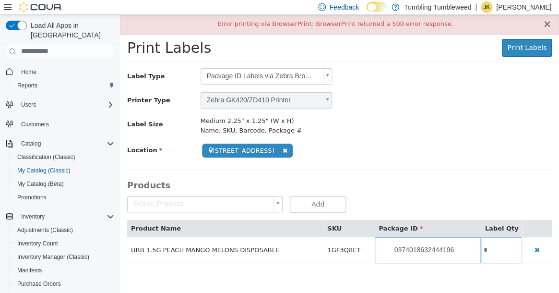
click at [545, 26] on button "×" at bounding box center [546, 24] width 9 height 10
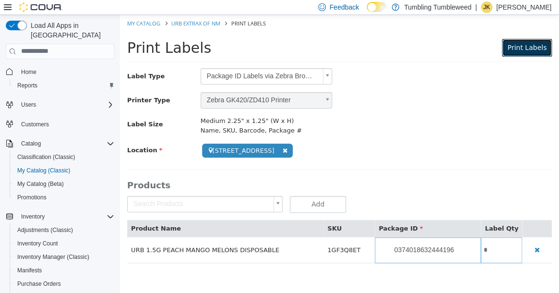
click at [534, 47] on span "Print Labels" at bounding box center [526, 47] width 39 height 8
click at [531, 56] on button "Print Labels" at bounding box center [527, 47] width 50 height 18
click at [463, 252] on body "**********" at bounding box center [339, 143] width 439 height 258
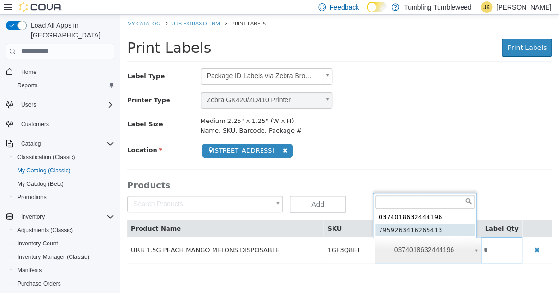
type input "**********"
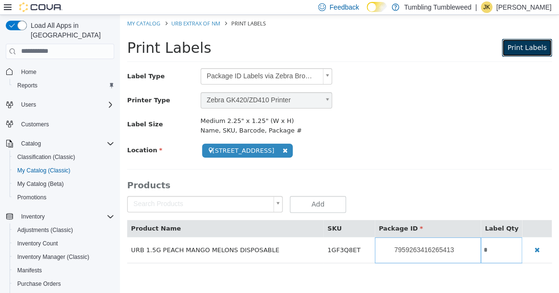
click at [534, 51] on span "Print Labels" at bounding box center [526, 47] width 39 height 8
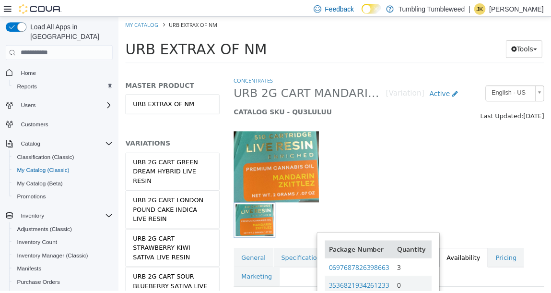
scroll to position [83, 0]
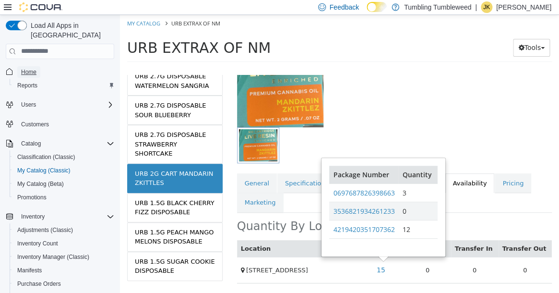
click at [28, 68] on span "Home" at bounding box center [28, 72] width 15 height 8
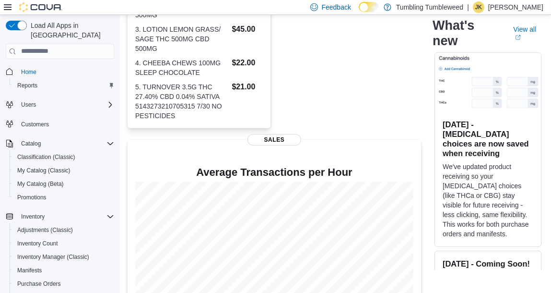
scroll to position [384, 0]
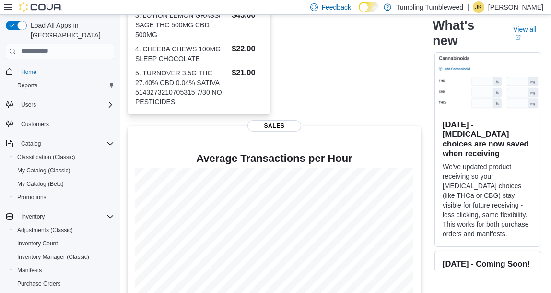
click at [377, 57] on div "Top Brand Sales [DATE] Sales" at bounding box center [349, 13] width 143 height 202
click at [48, 166] on span "My Catalog (Classic)" at bounding box center [43, 170] width 53 height 8
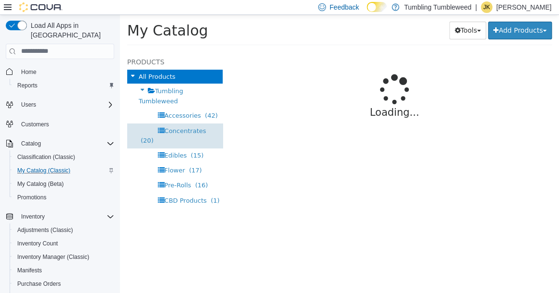
select select "**********"
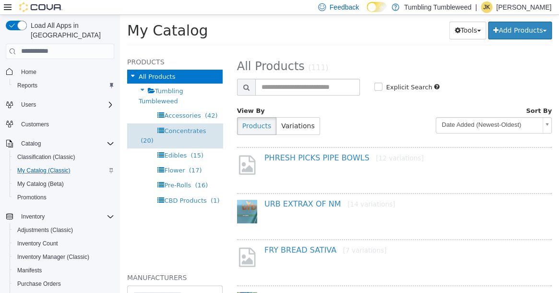
click at [184, 128] on span "Concentrates" at bounding box center [185, 130] width 42 height 7
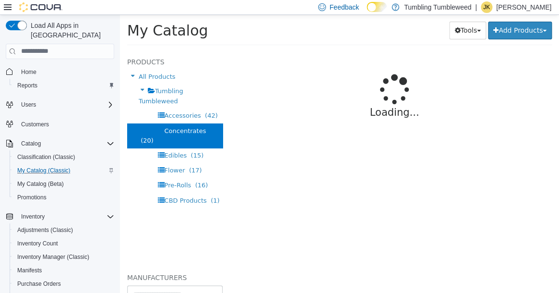
select select "**********"
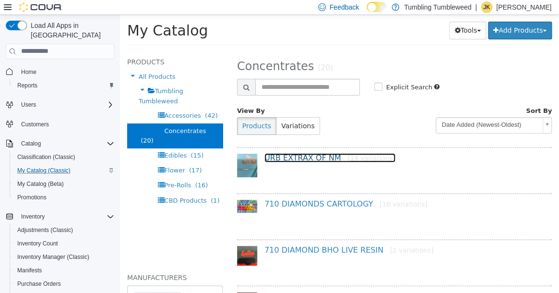
click at [295, 157] on link "URB EXTRAX OF NM [14 variations]" at bounding box center [329, 156] width 131 height 9
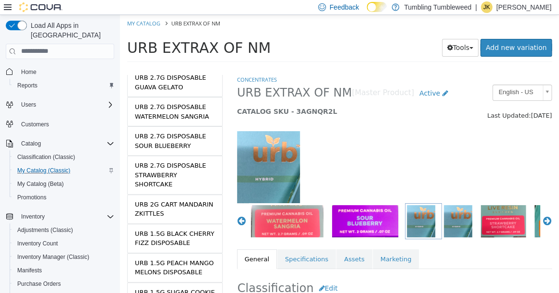
scroll to position [338, 0]
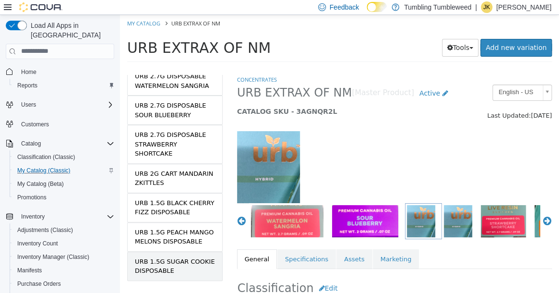
click at [178, 256] on div "URB 1.5G SUGAR COOKIE DISPOSABLE" at bounding box center [175, 265] width 80 height 19
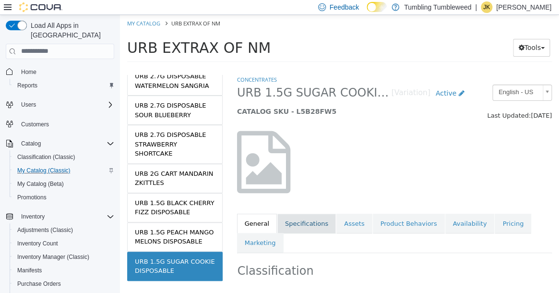
click at [305, 221] on link "Specifications" at bounding box center [306, 223] width 59 height 20
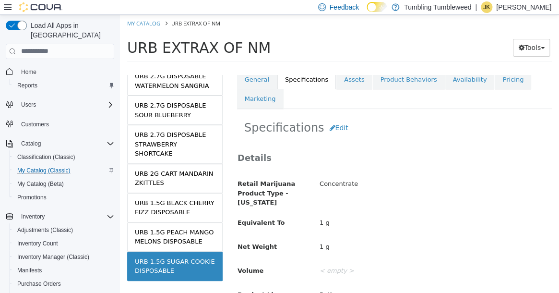
scroll to position [188, 0]
